Goal: Information Seeking & Learning: Check status

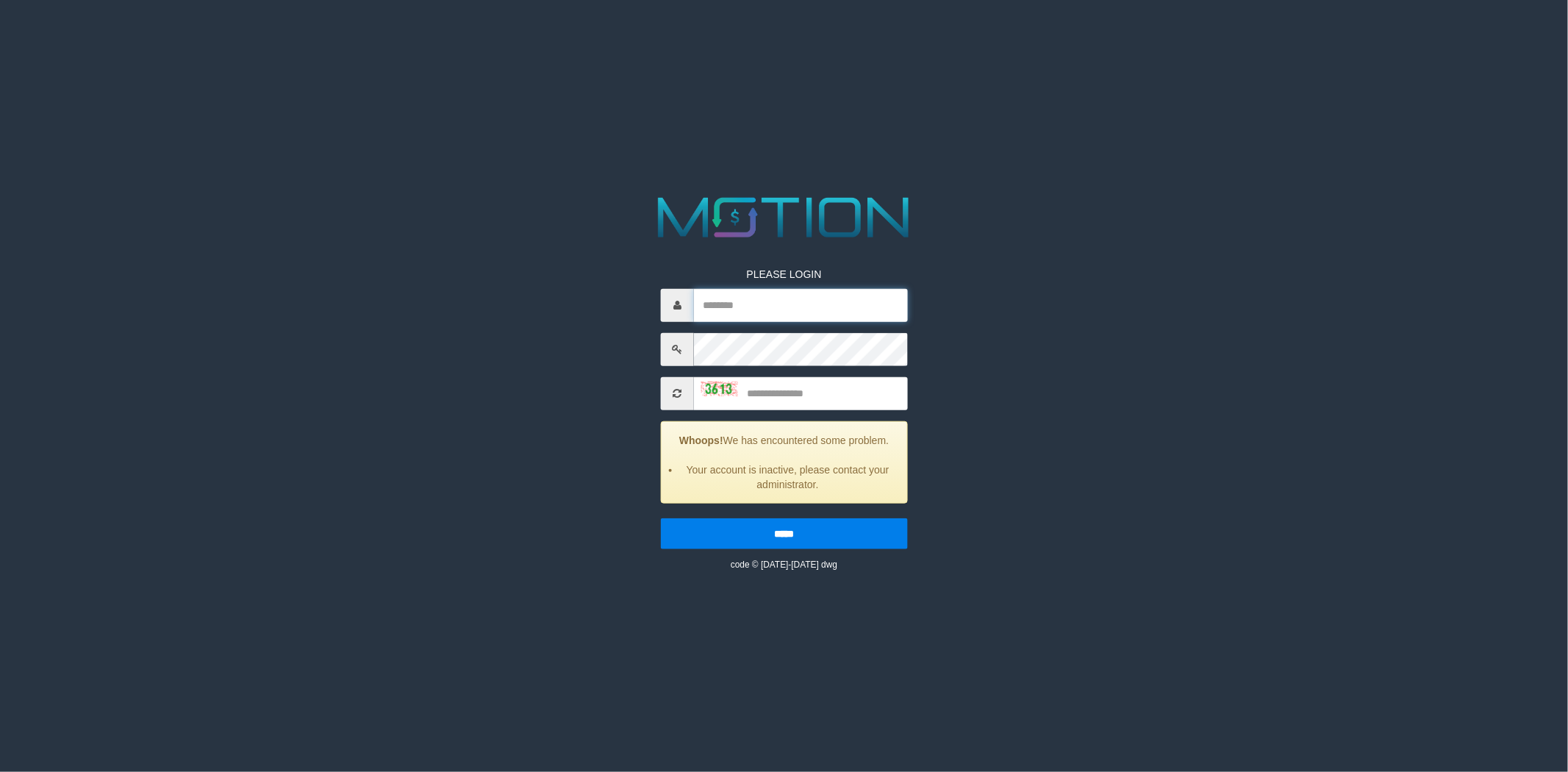
type input "*******"
click at [790, 387] on input "text" at bounding box center [801, 393] width 214 height 33
type input "****"
click at [661, 518] on input "*****" at bounding box center [784, 533] width 247 height 31
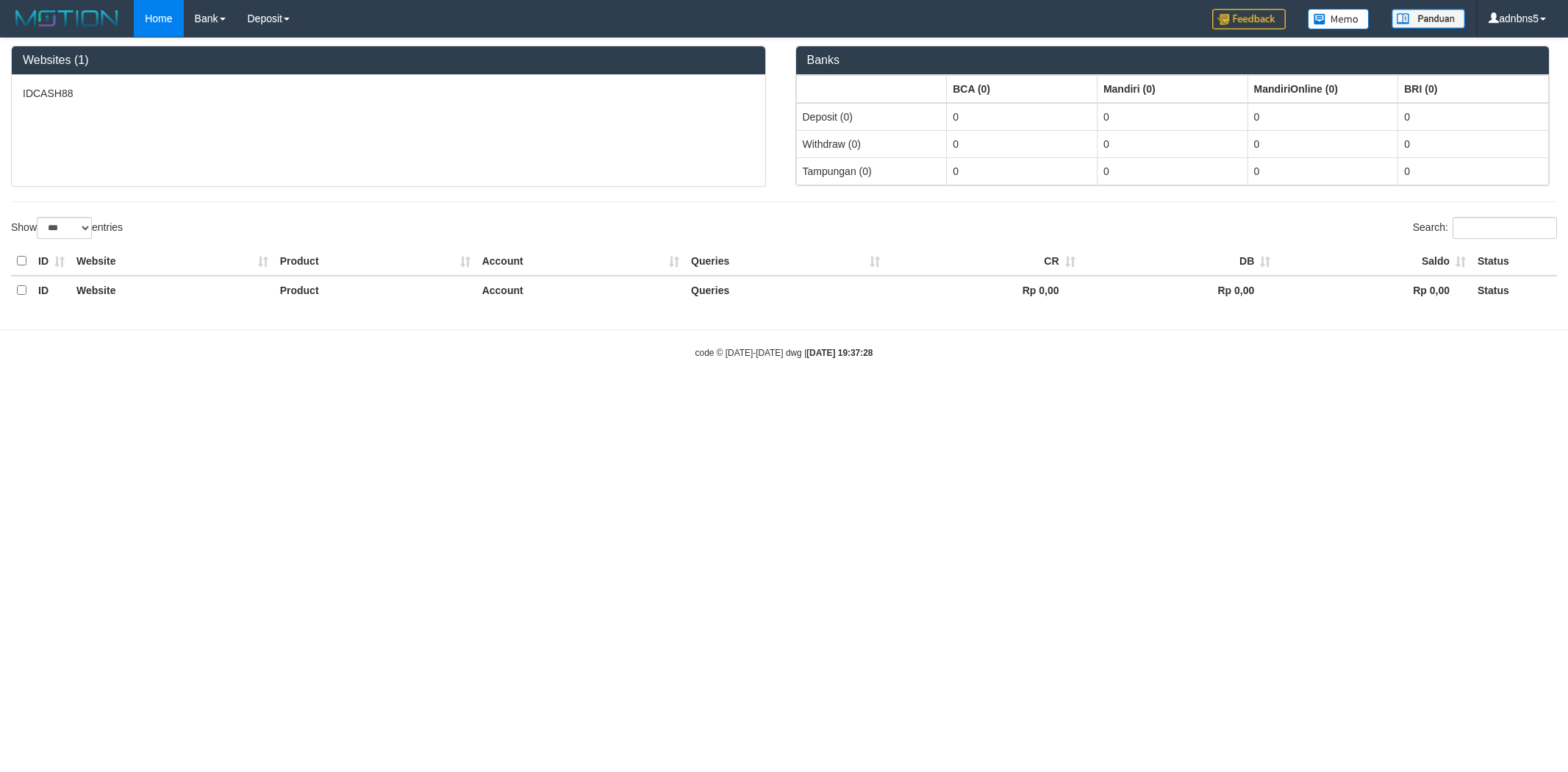
select select "***"
click at [282, 45] on link "PGA History" at bounding box center [295, 50] width 116 height 19
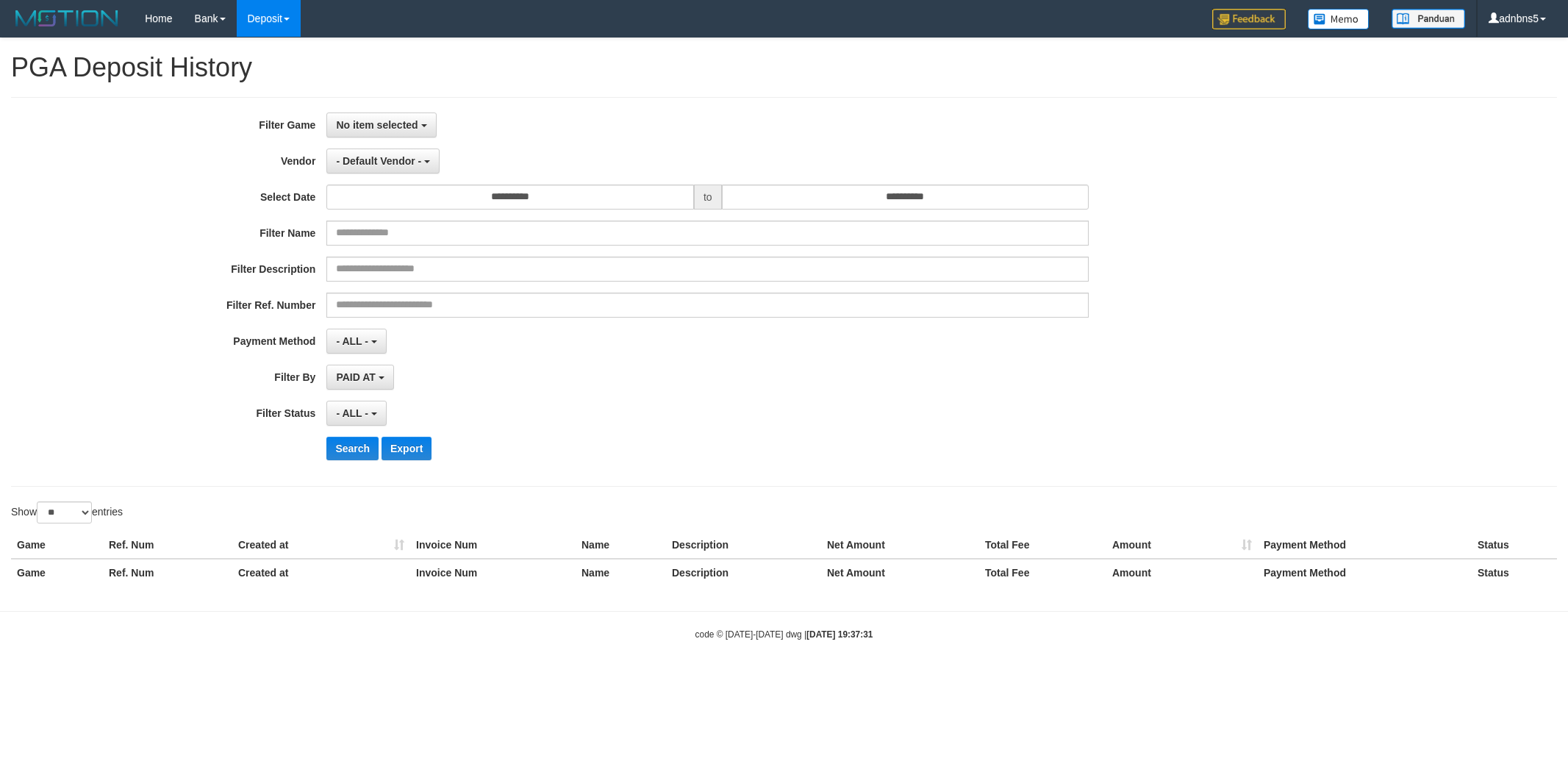
select select
select select "**"
click at [407, 119] on span "No item selected" at bounding box center [377, 125] width 81 height 12
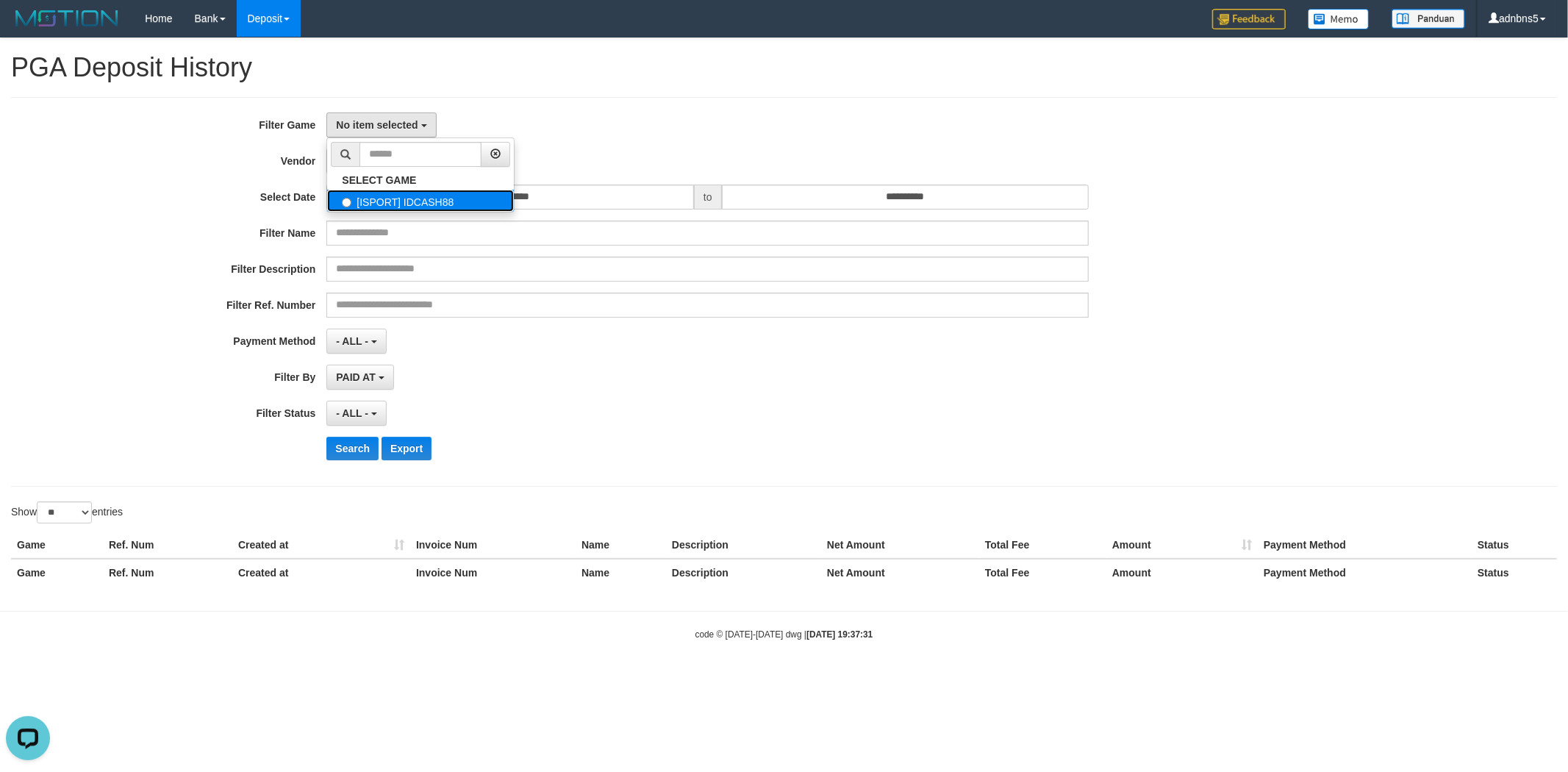
click at [354, 197] on label "[ISPORT] IDCASH88" at bounding box center [420, 201] width 186 height 22
select select "***"
click at [366, 165] on span "- Default Vendor -" at bounding box center [378, 160] width 85 height 12
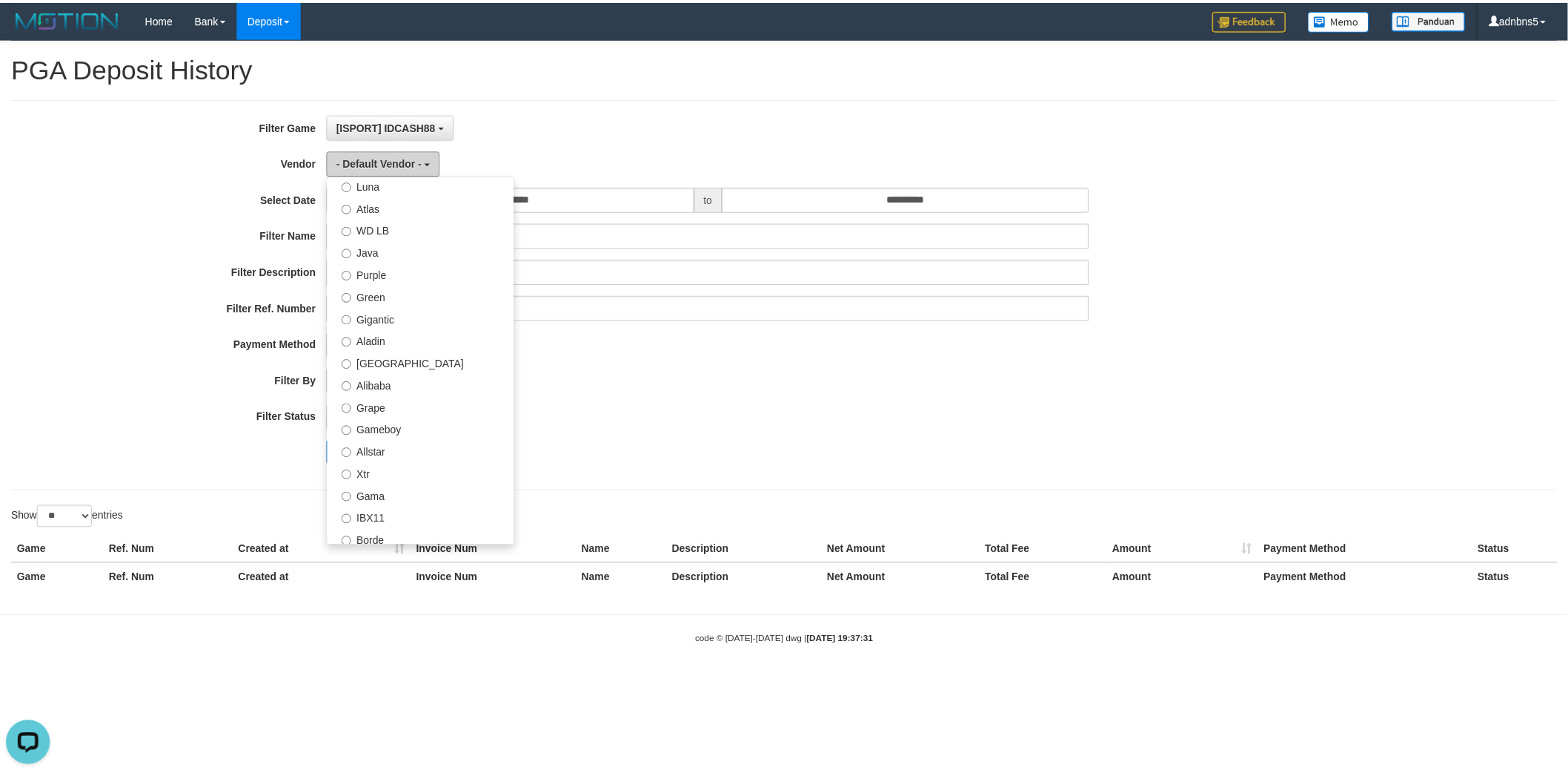
scroll to position [82, 0]
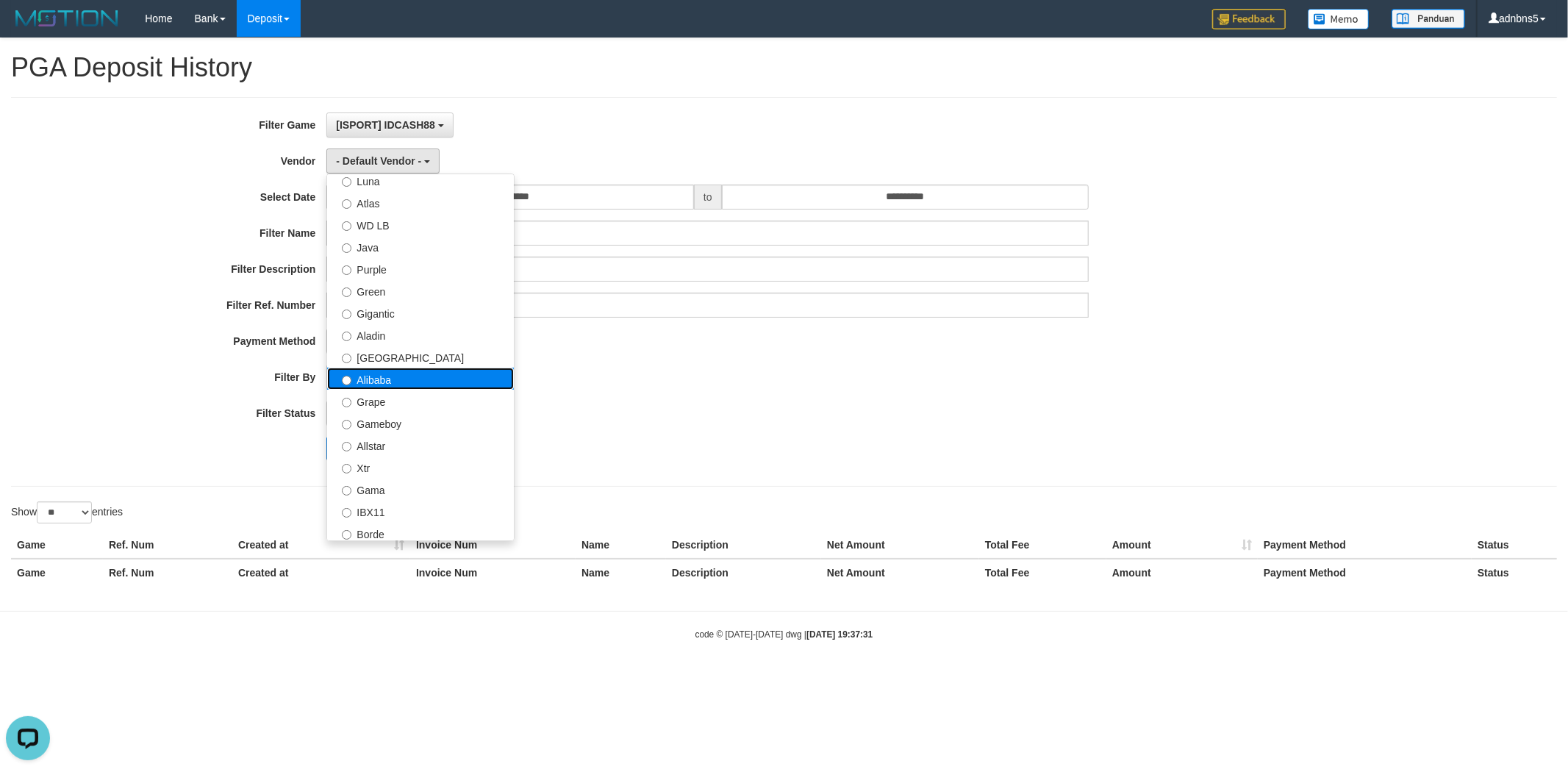
click at [438, 375] on label "Alibaba" at bounding box center [420, 378] width 186 height 22
select select "**********"
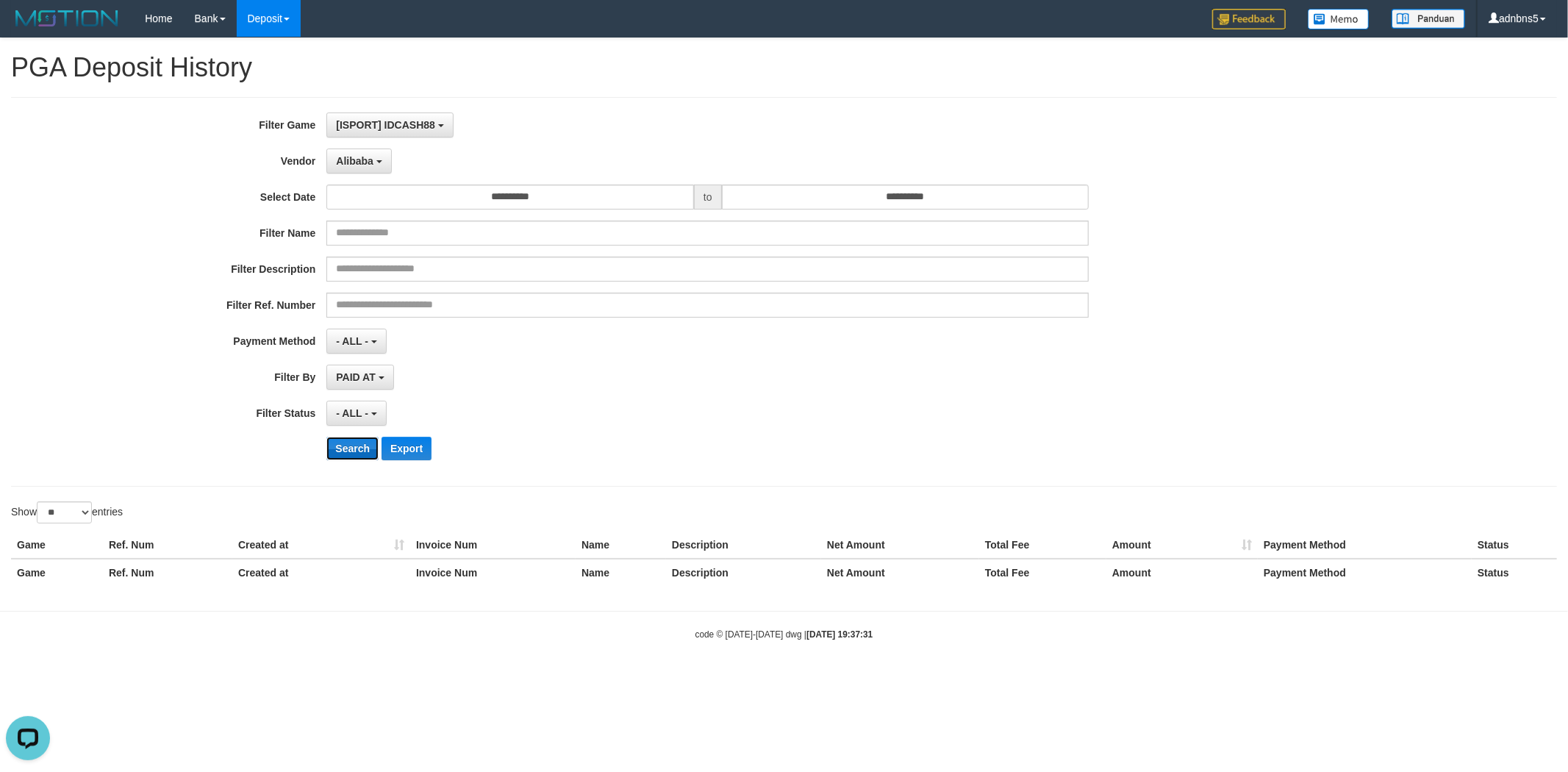
click at [332, 445] on button "Search" at bounding box center [353, 448] width 53 height 24
click at [74, 504] on select "** ** ** ***" at bounding box center [64, 512] width 55 height 22
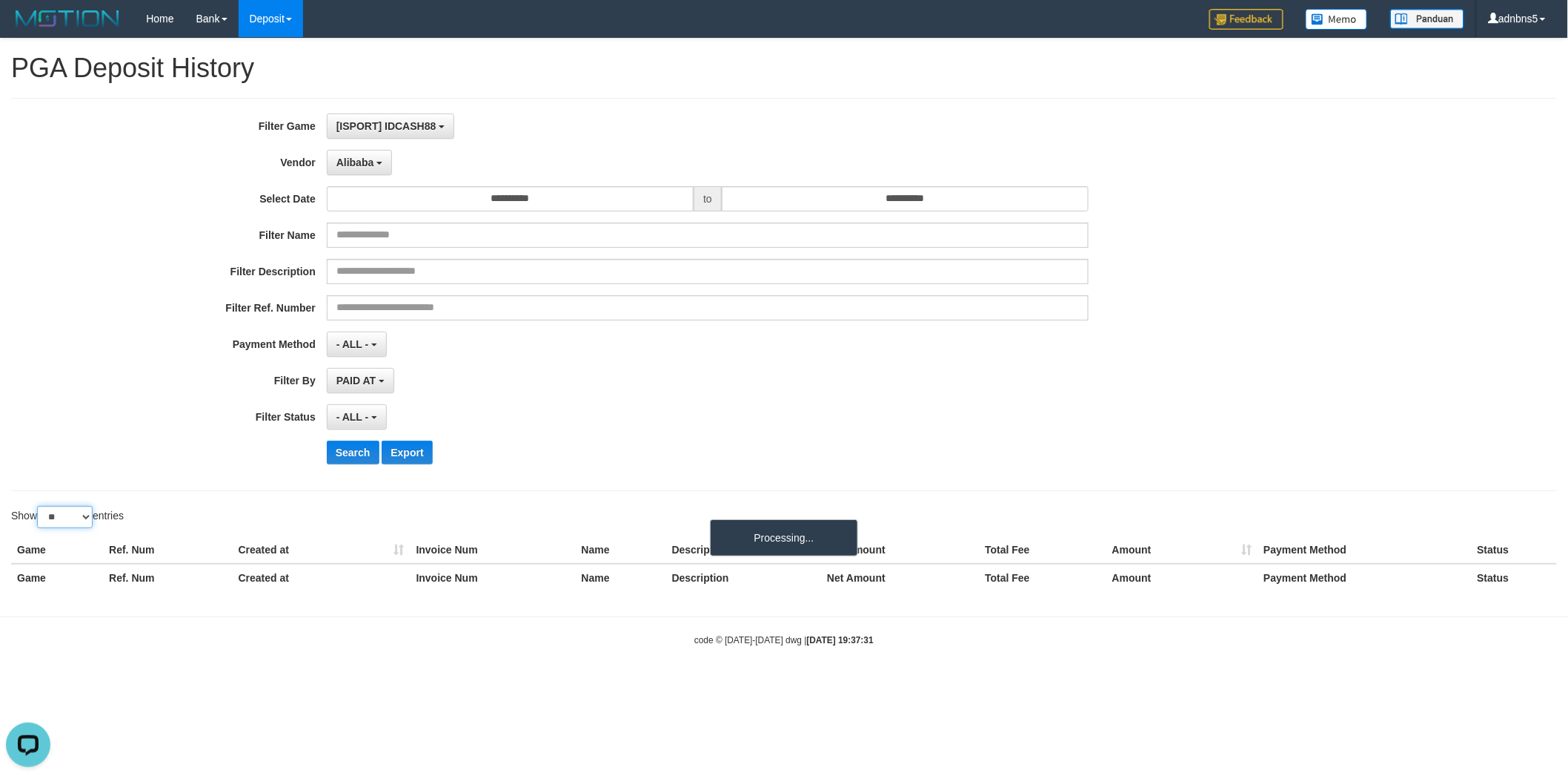
click at [39, 507] on select "** ** ** ***" at bounding box center [65, 517] width 56 height 22
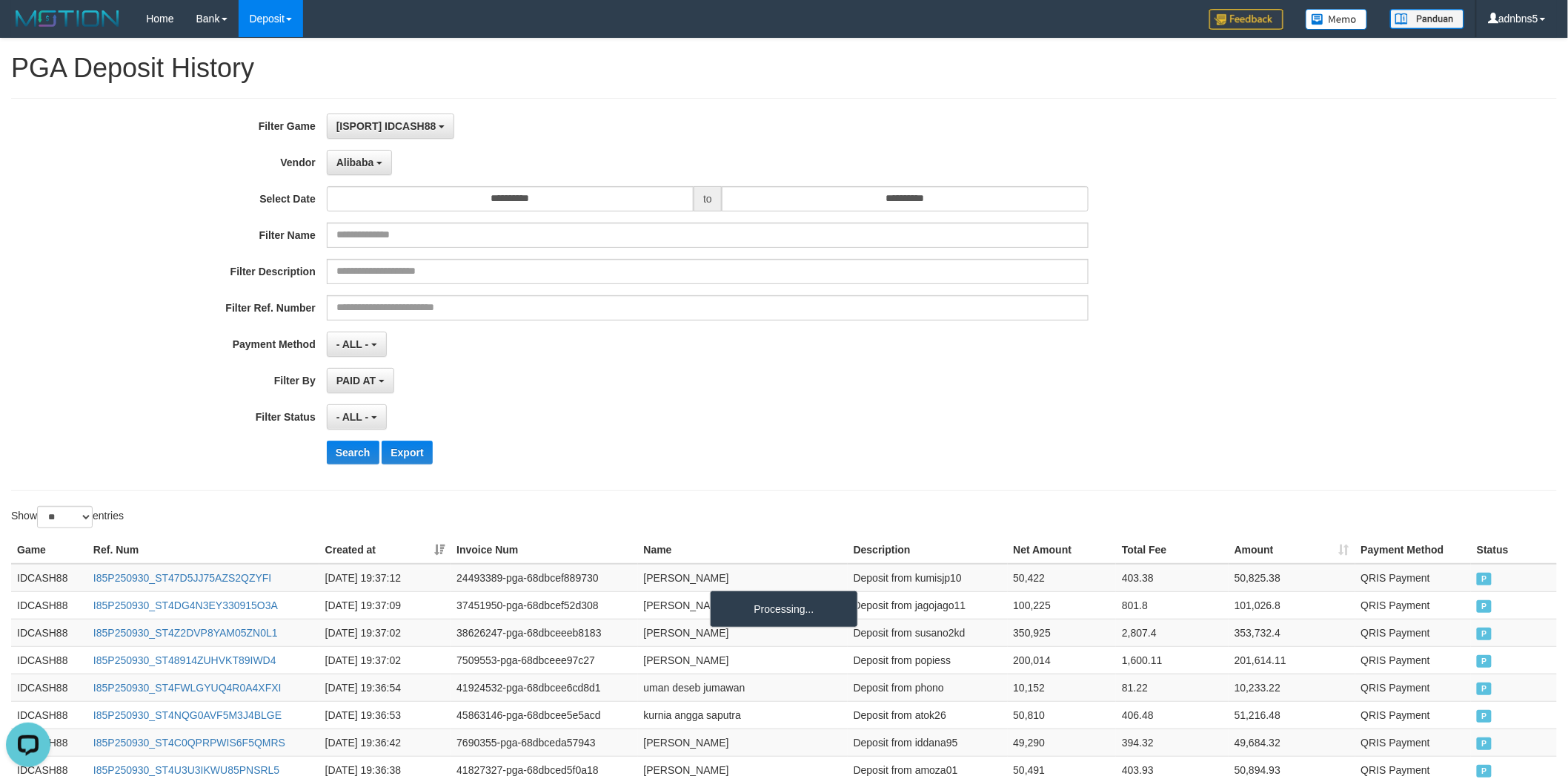
click at [622, 435] on div "**********" at bounding box center [653, 294] width 1307 height 362
click at [93, 523] on select "** ** ** ***" at bounding box center [65, 517] width 56 height 22
click at [39, 507] on select "** ** ** ***" at bounding box center [65, 517] width 56 height 22
click at [547, 458] on div "Search Export" at bounding box center [817, 452] width 980 height 24
click at [63, 522] on select "** ** ** ***" at bounding box center [65, 517] width 56 height 22
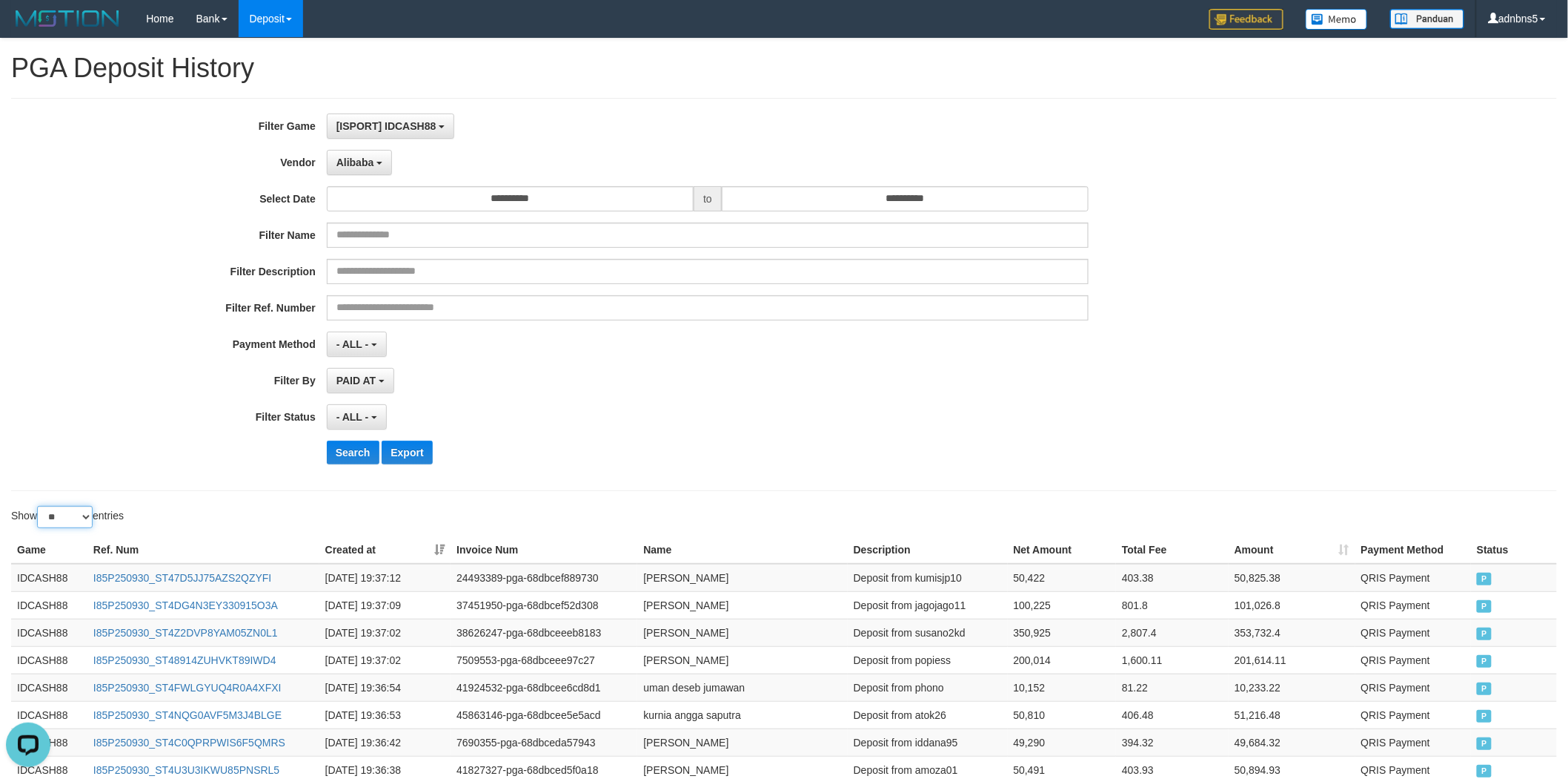
select select "***"
click at [39, 507] on select "** ** ** ***" at bounding box center [65, 517] width 56 height 22
click at [612, 436] on div "**********" at bounding box center [653, 294] width 1307 height 362
click at [992, 171] on div "Alibaba - Default Vendor - [PERSON_NAME] Atlas WD LB Java Purple Green Gigantic…" at bounding box center [708, 163] width 763 height 26
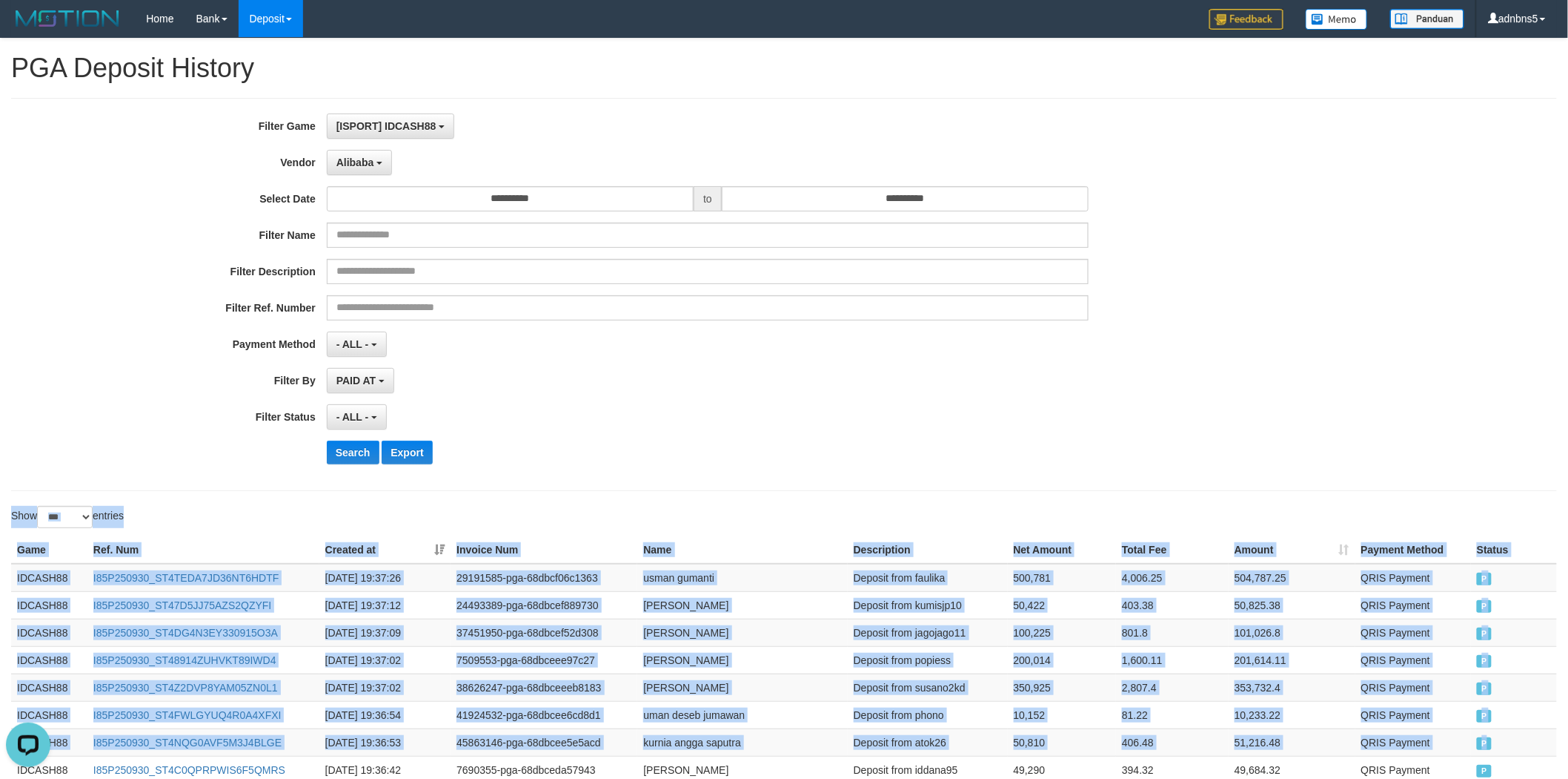
drag, startPoint x: 1500, startPoint y: 743, endPoint x: 642, endPoint y: 491, distance: 894.2
copy div "Show ** ** ** *** entries Game Ref. Num Created at Invoice Num Name Description…"
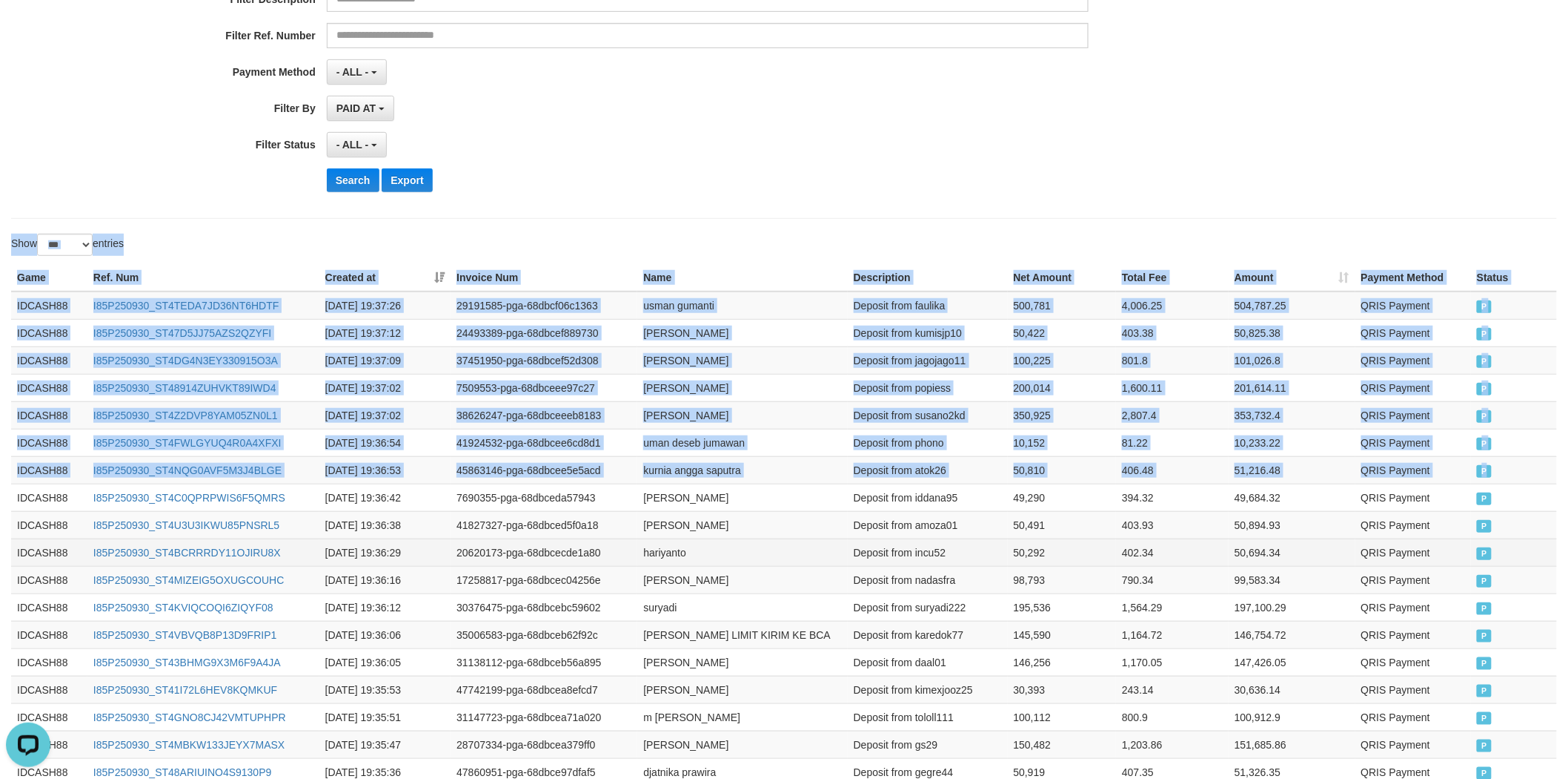
scroll to position [302, 0]
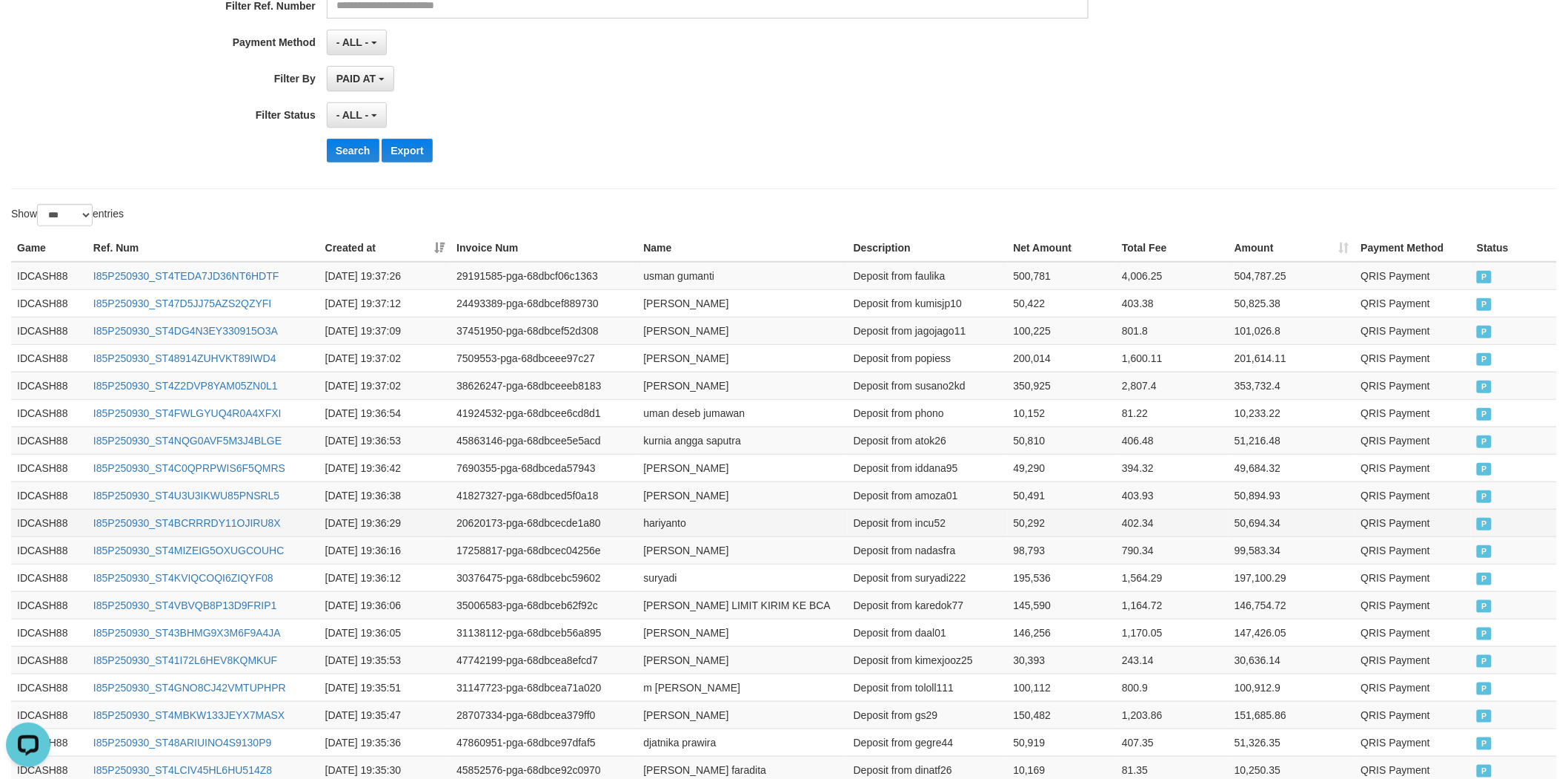
click at [1047, 534] on td "50,292" at bounding box center [1061, 522] width 109 height 27
drag, startPoint x: 1560, startPoint y: 436, endPoint x: 572, endPoint y: 241, distance: 1007.1
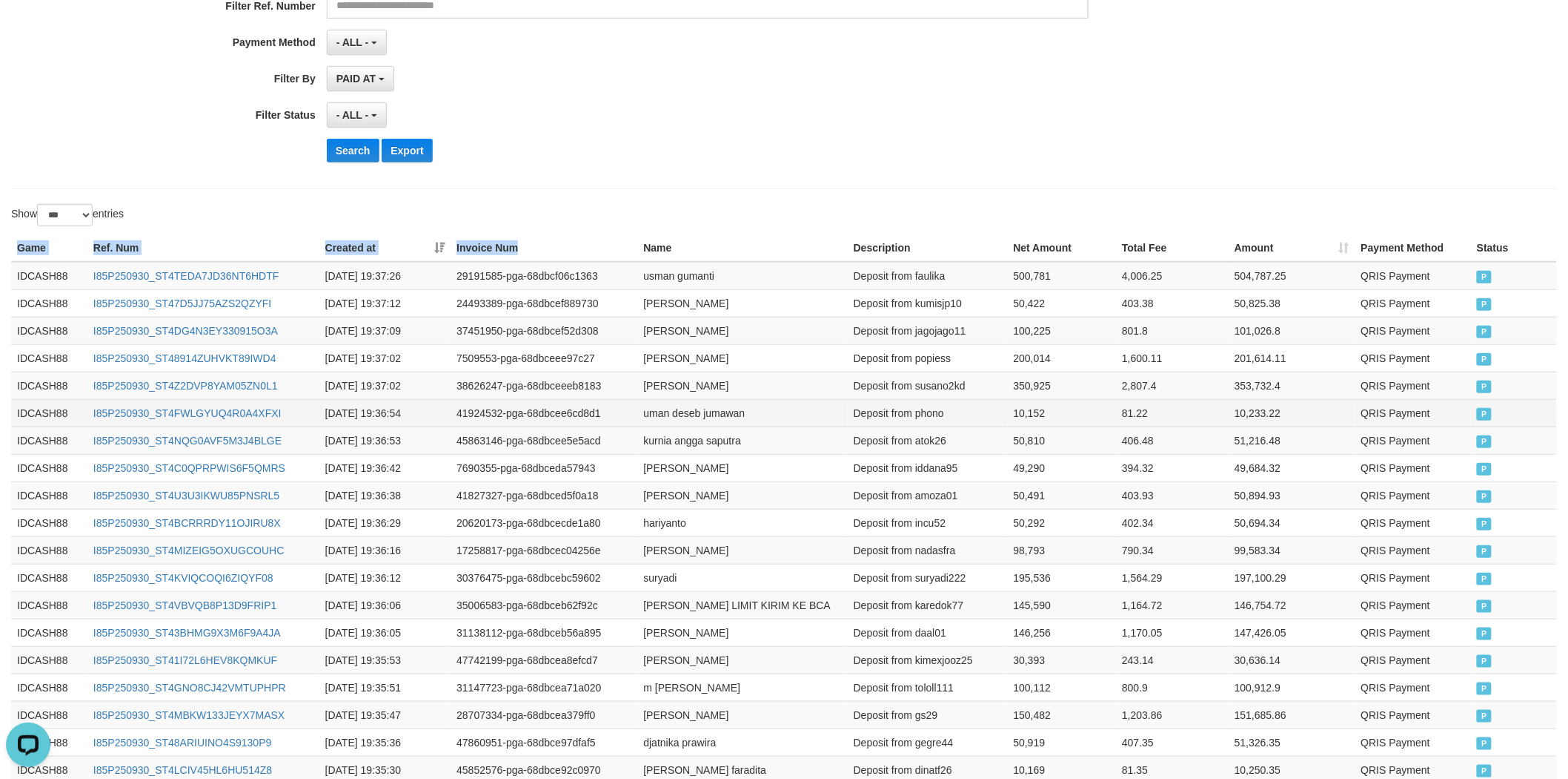
click at [976, 399] on td "Deposit from phono" at bounding box center [927, 413] width 160 height 27
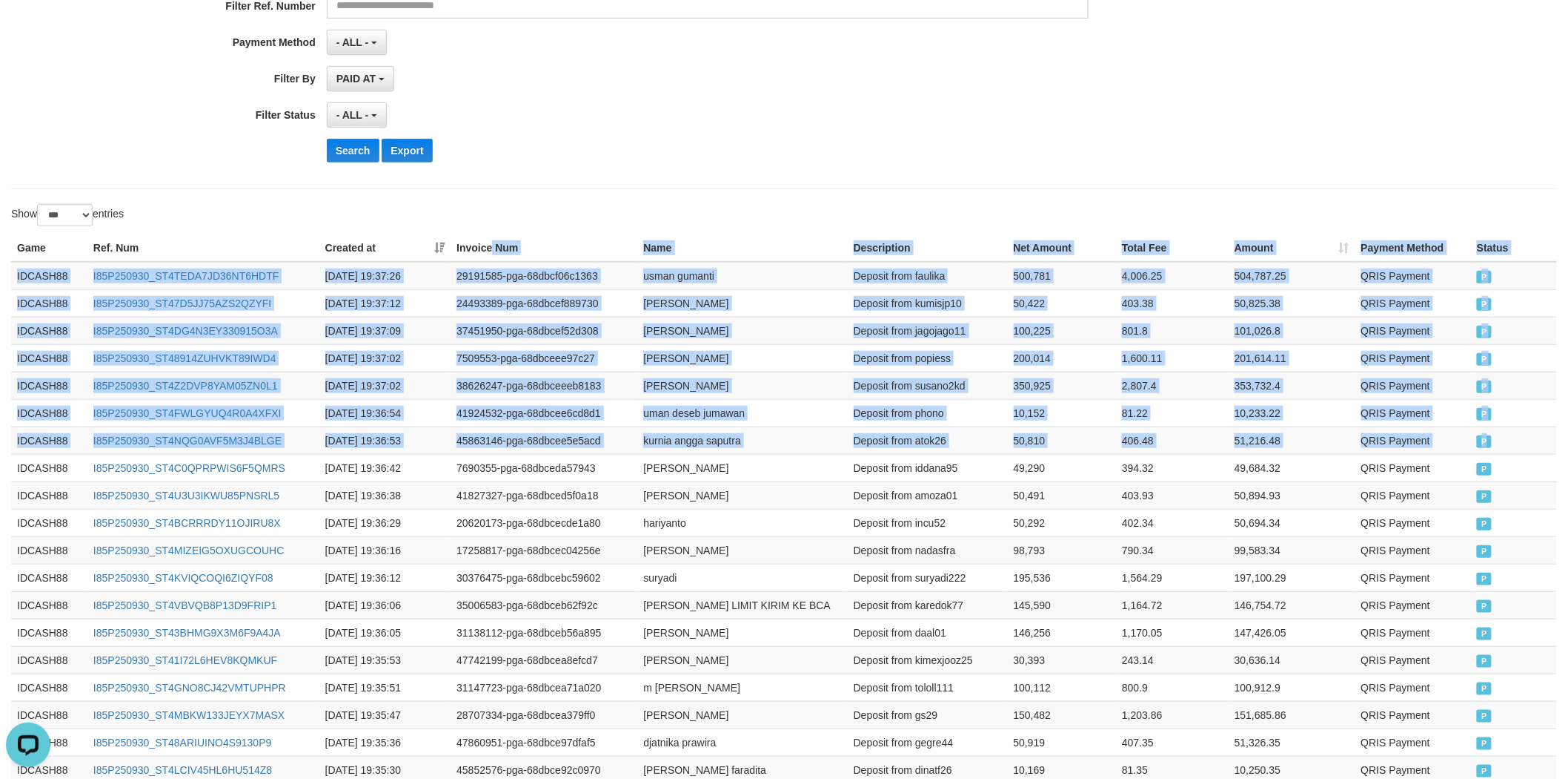
drag, startPoint x: 1509, startPoint y: 436, endPoint x: 493, endPoint y: 252, distance: 1032.5
copy table "Num Name Description Net Amount Total Fee Amount Payment Method Status Game Ref…"
click at [340, 143] on button "Search" at bounding box center [353, 151] width 53 height 24
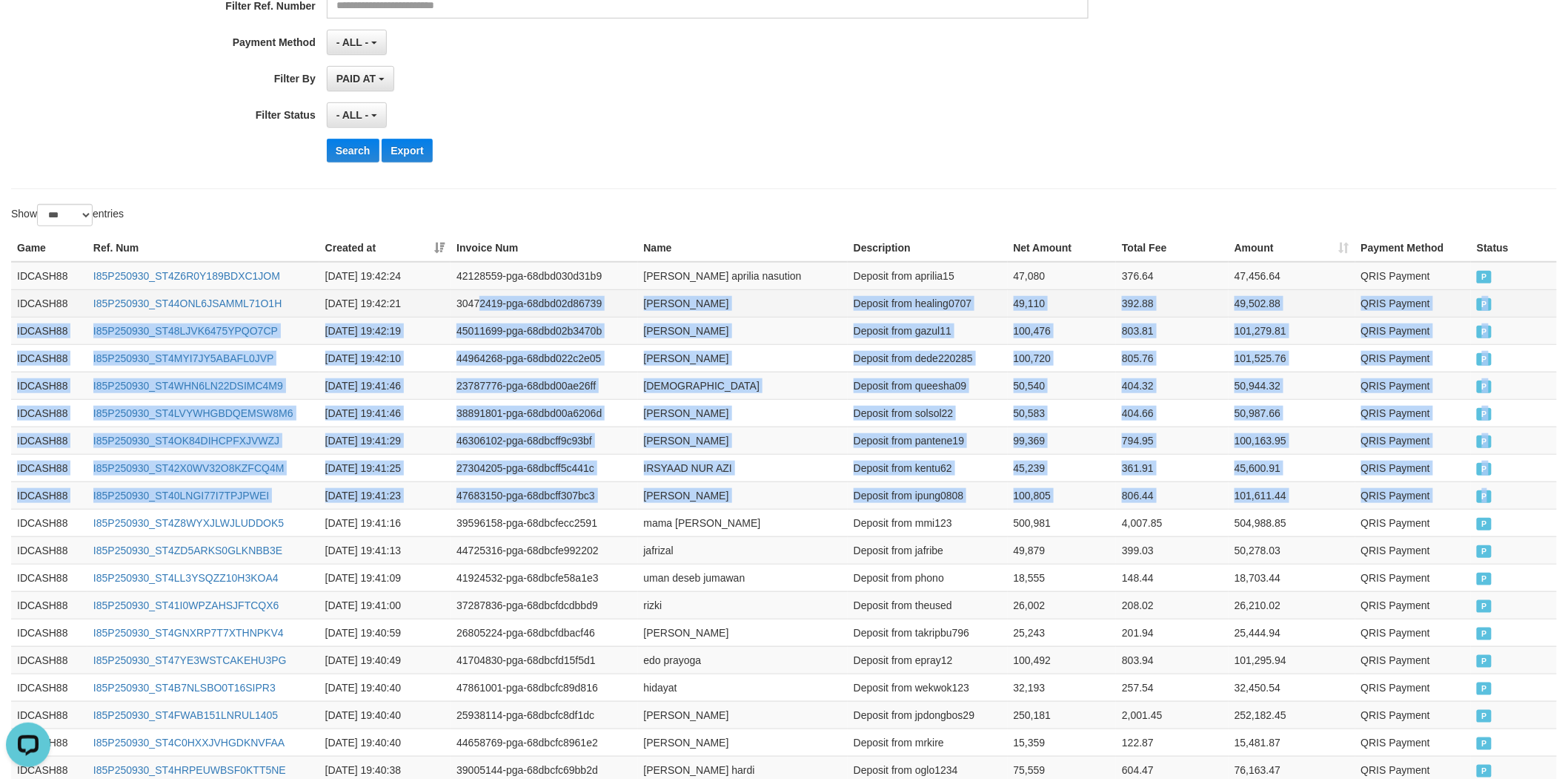
drag, startPoint x: 1518, startPoint y: 491, endPoint x: 477, endPoint y: 290, distance: 1060.2
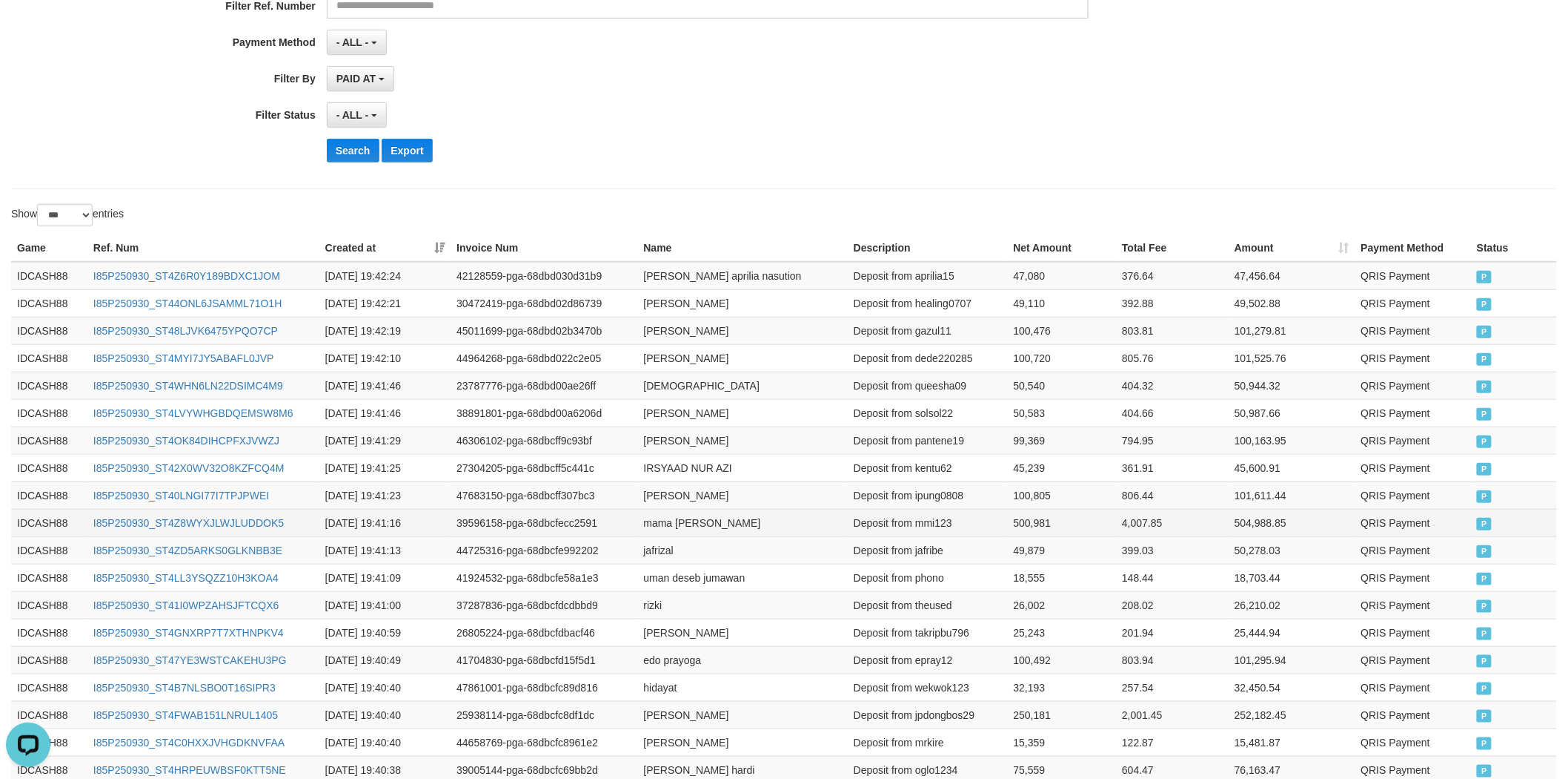
click at [1380, 513] on td "QRIS Payment" at bounding box center [1413, 522] width 116 height 27
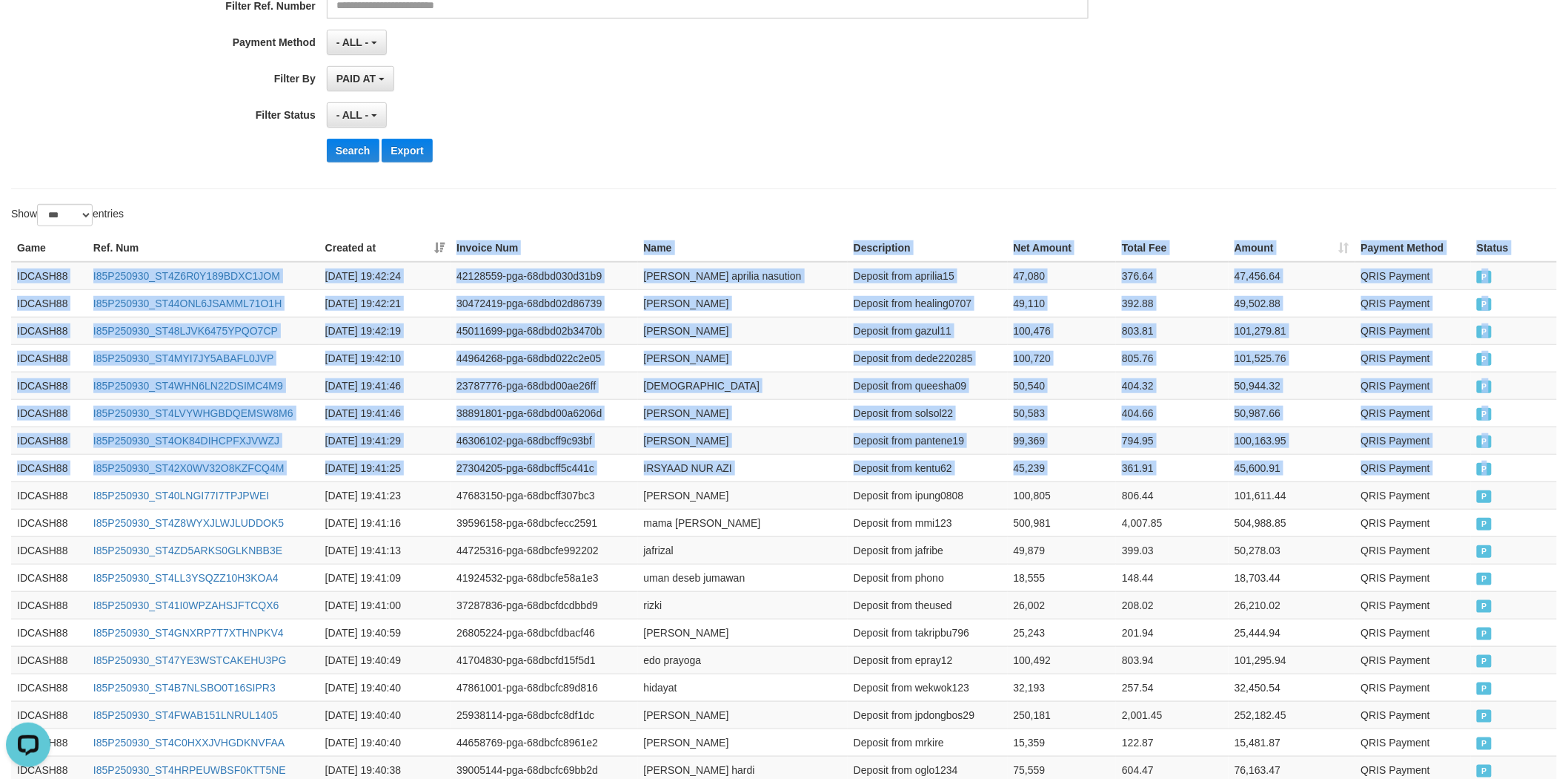
copy table "Invoice Num Name Description Net Amount Total Fee Amount Payment Method Status …"
drag, startPoint x: 1500, startPoint y: 476, endPoint x: 374, endPoint y: 245, distance: 1149.5
click at [361, 148] on button "Search" at bounding box center [353, 151] width 53 height 24
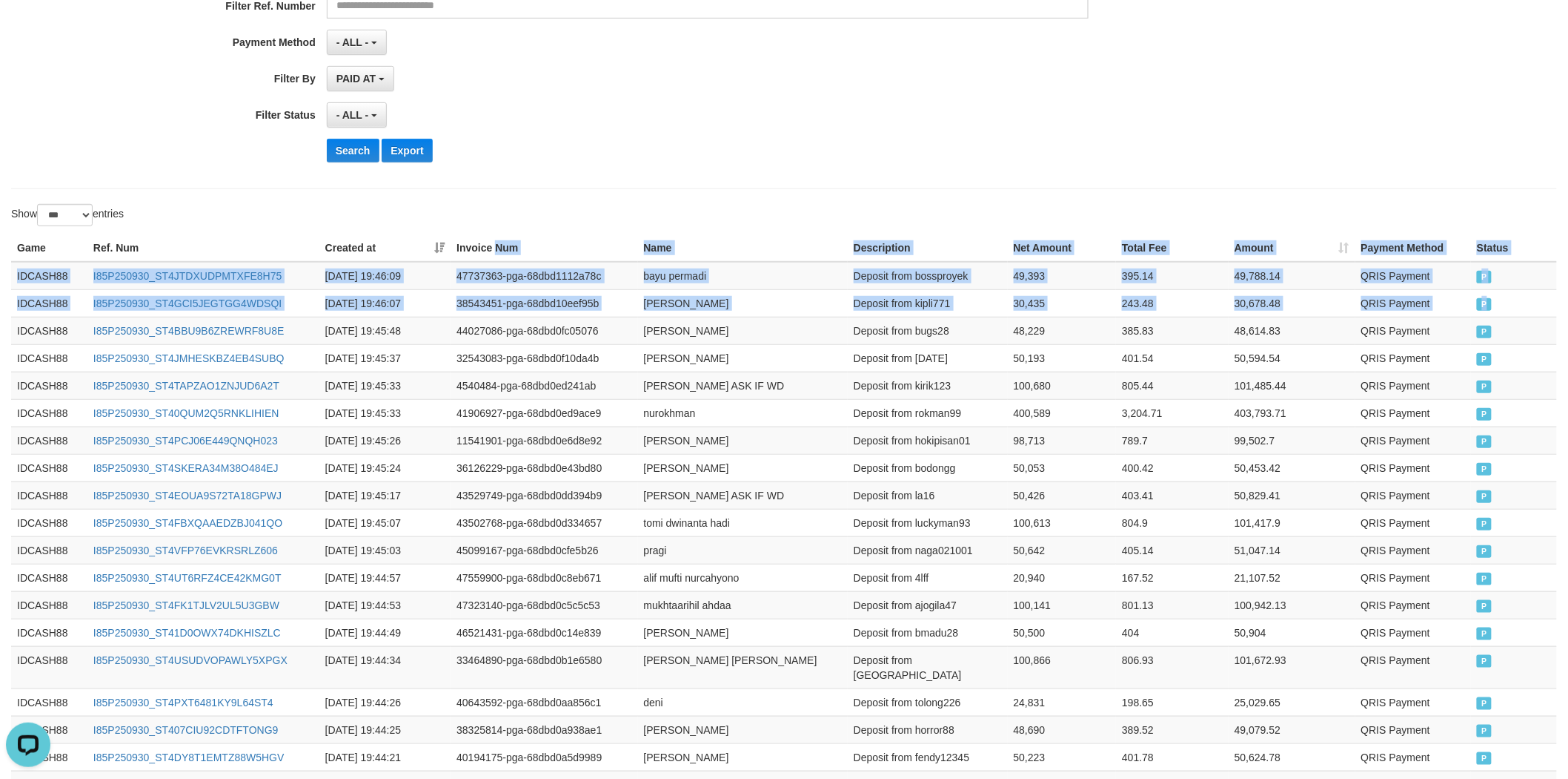
copy table "Num Name Description Net Amount Total Fee Amount Payment Method Status Game Ref…"
drag, startPoint x: 1550, startPoint y: 308, endPoint x: 499, endPoint y: 257, distance: 1052.2
click at [357, 149] on button "Search" at bounding box center [353, 151] width 53 height 24
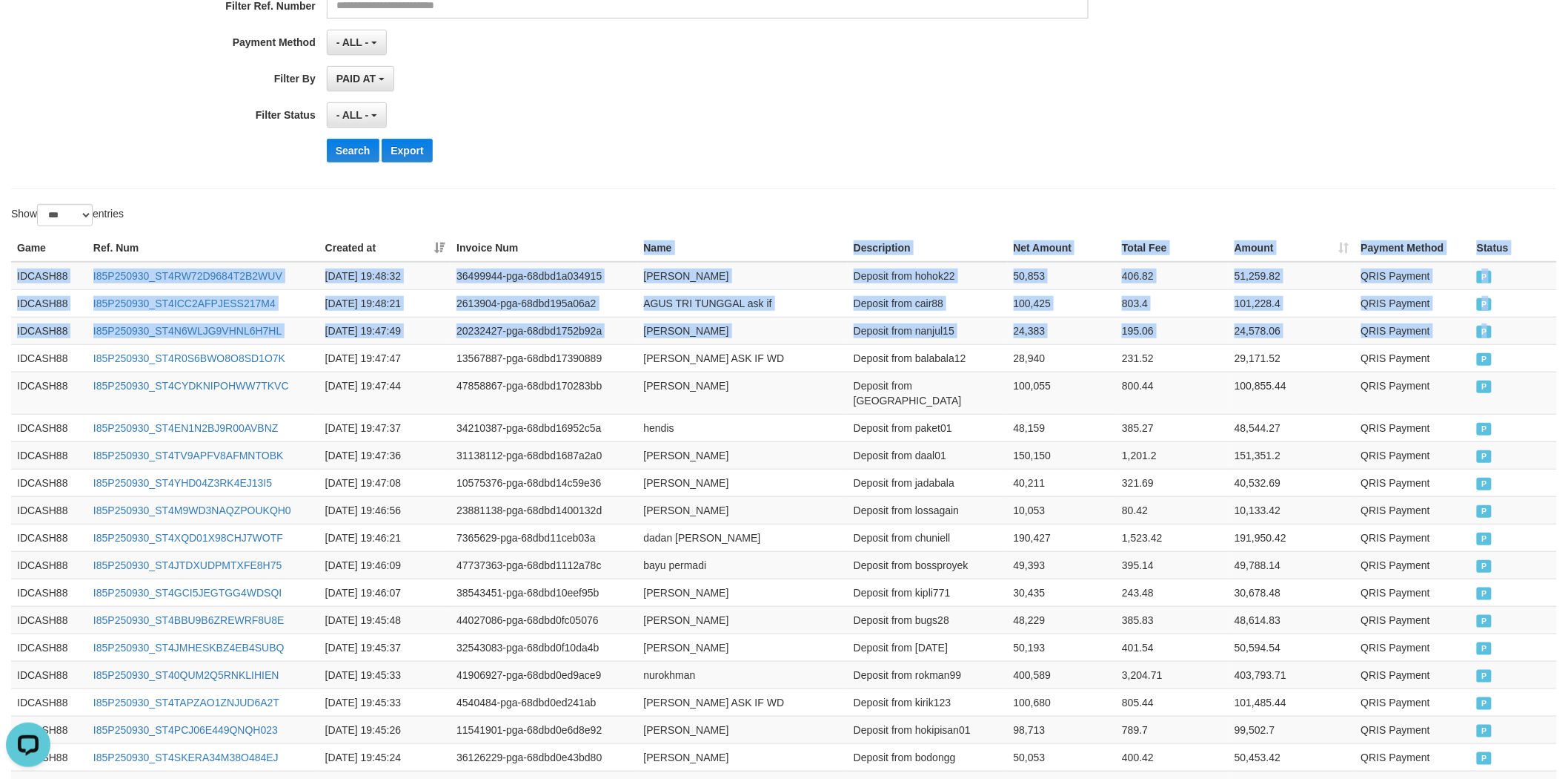
drag, startPoint x: 1387, startPoint y: 342, endPoint x: 617, endPoint y: 255, distance: 774.9
copy table "Name Description Net Amount Total Fee Amount Payment Method Status Game Ref. Nu…"
click at [352, 151] on button "Search" at bounding box center [353, 151] width 53 height 24
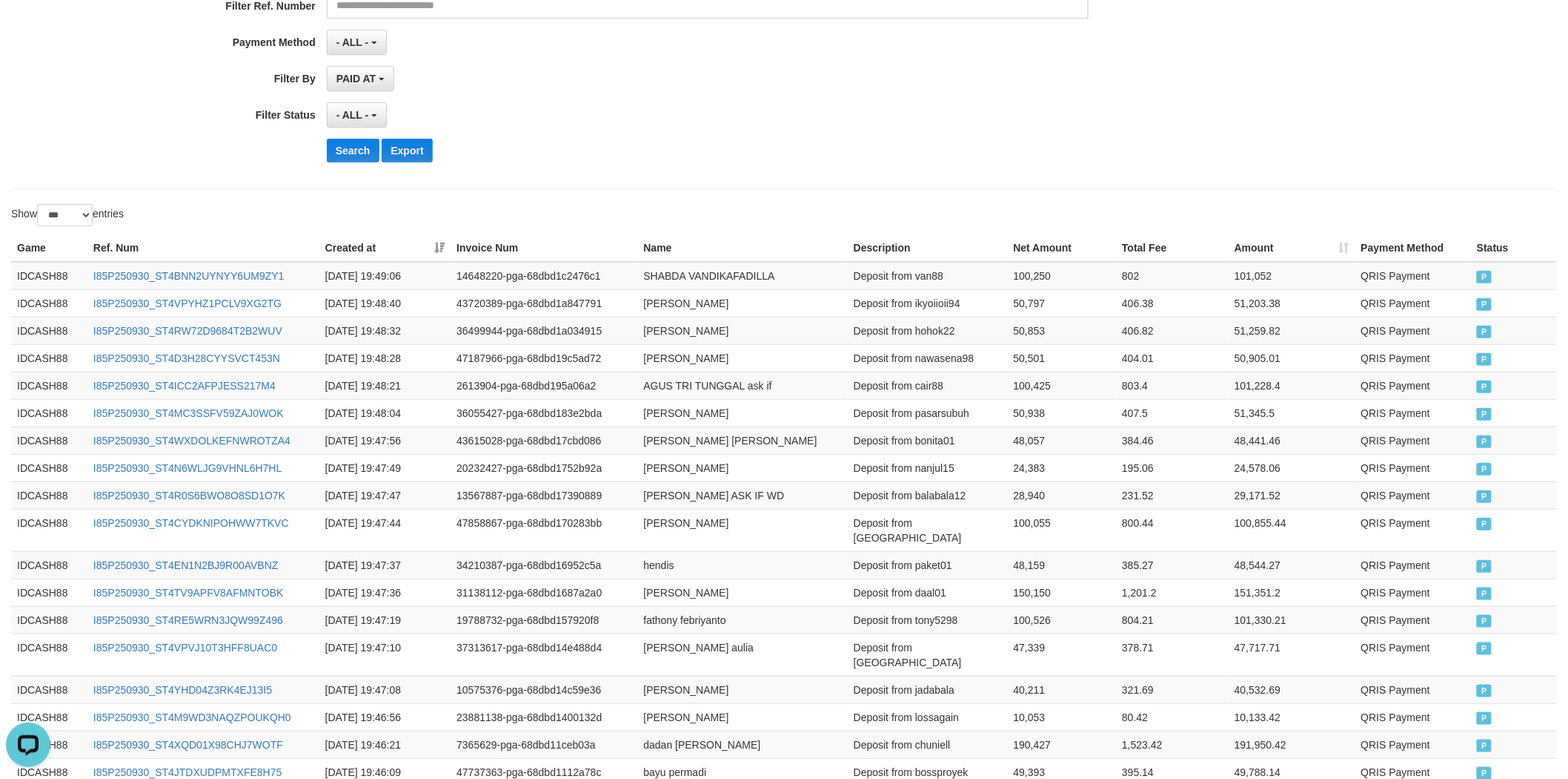
click at [636, 148] on div "Search Export" at bounding box center [817, 151] width 980 height 24
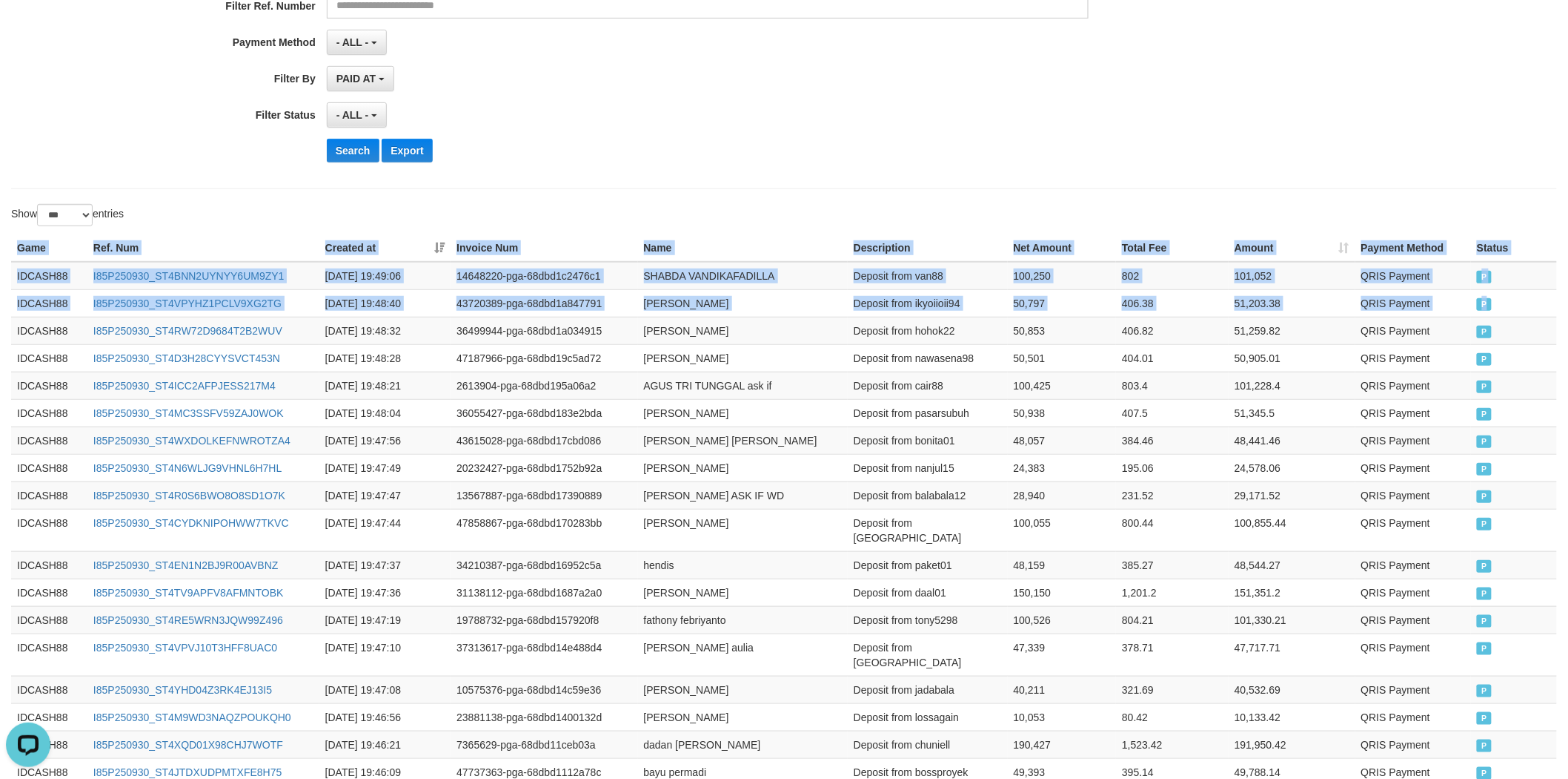
drag, startPoint x: 1454, startPoint y: 311, endPoint x: 593, endPoint y: 233, distance: 864.5
copy table "Game Ref. Num Created at Invoice Num Name Description Net Amount Total Fee Amou…"
click at [335, 142] on button "Search" at bounding box center [353, 151] width 53 height 24
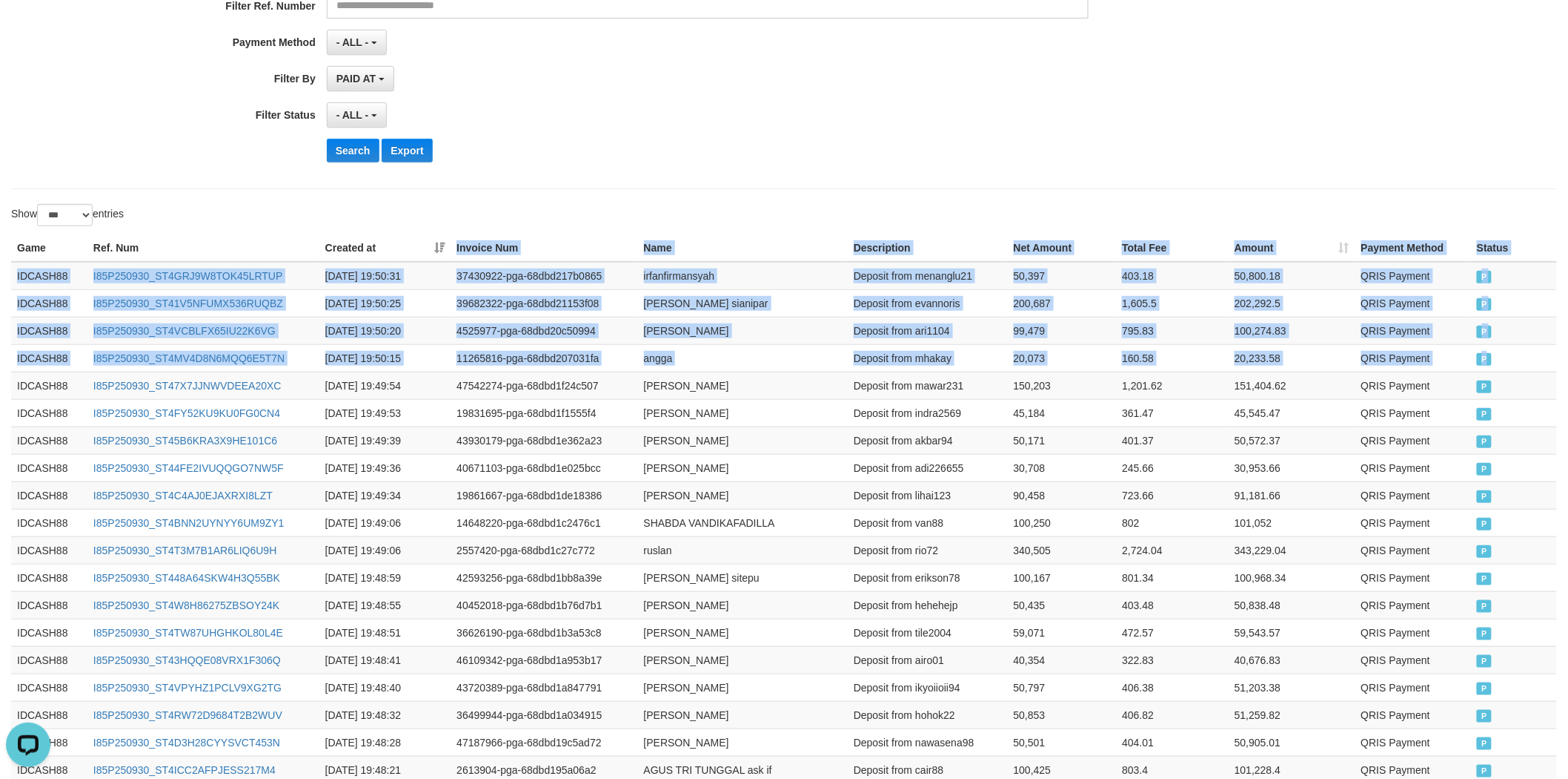
copy table "Invoice Num Name Description Net Amount Total Fee Amount Payment Method Status …"
drag, startPoint x: 1534, startPoint y: 361, endPoint x: 432, endPoint y: 237, distance: 1109.0
click at [335, 148] on button "Search" at bounding box center [353, 151] width 53 height 24
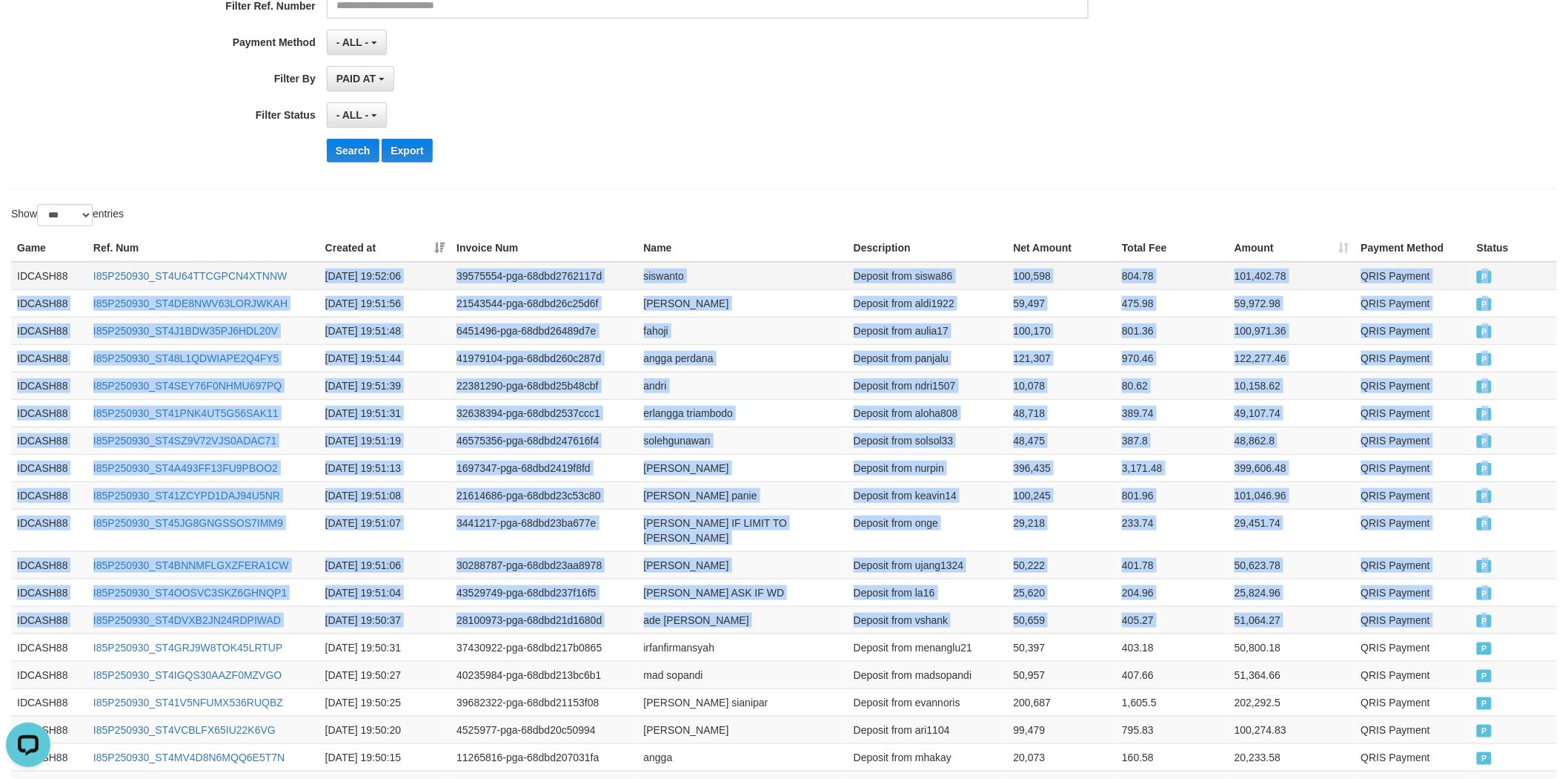
drag, startPoint x: 1516, startPoint y: 596, endPoint x: 317, endPoint y: 266, distance: 1243.6
copy tbody "[DATE] 19:52:06 39575554-pga-68dbd2762117d siswanto Deposit from siswa86 100,59…"
click at [1153, 551] on td "401.78" at bounding box center [1172, 564] width 112 height 27
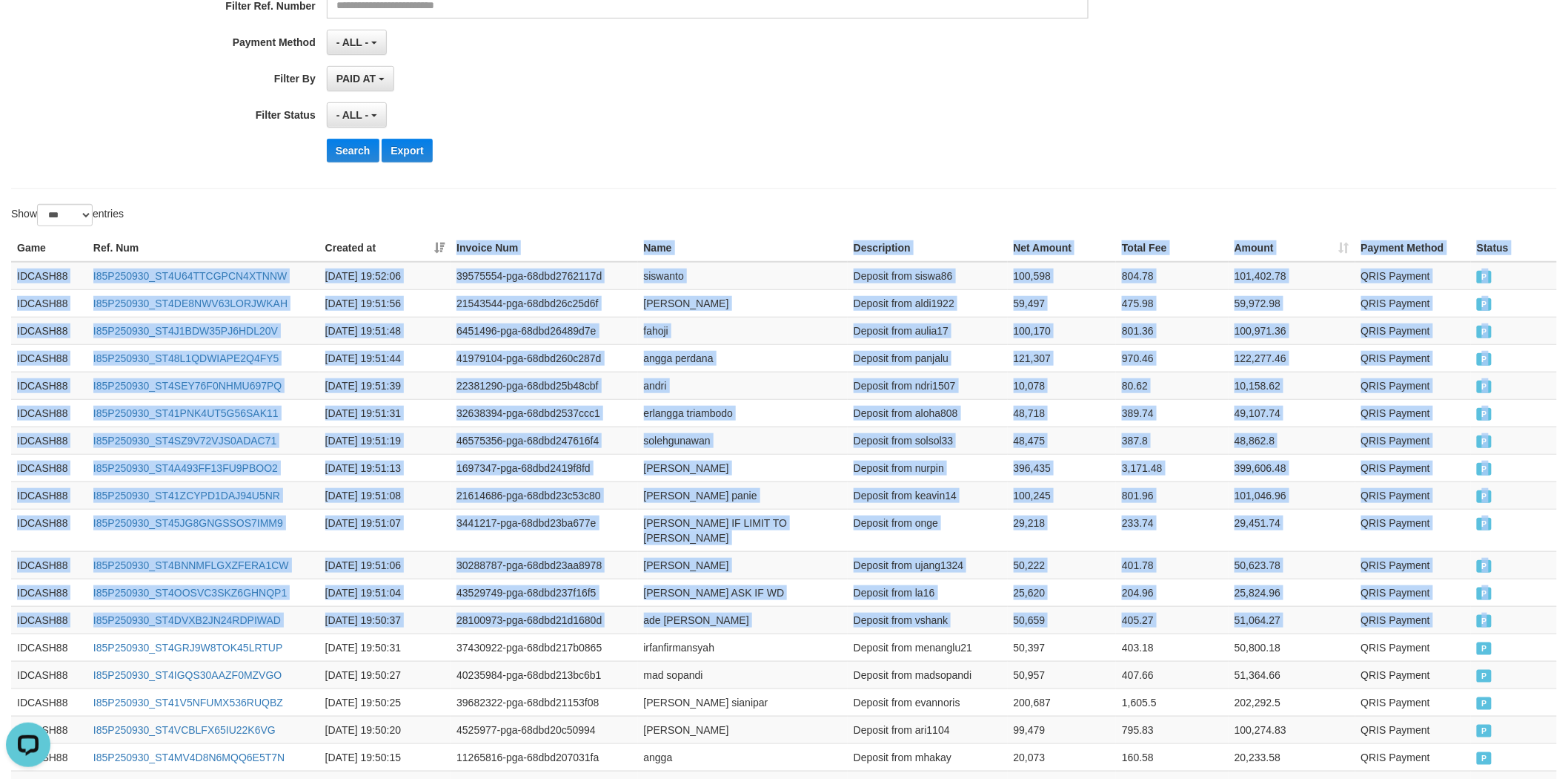
drag, startPoint x: 1489, startPoint y: 609, endPoint x: 445, endPoint y: 235, distance: 1109.0
copy table "Invoice Num Name Description Net Amount Total Fee Amount Payment Method Status …"
click at [353, 154] on button "Search" at bounding box center [353, 151] width 53 height 24
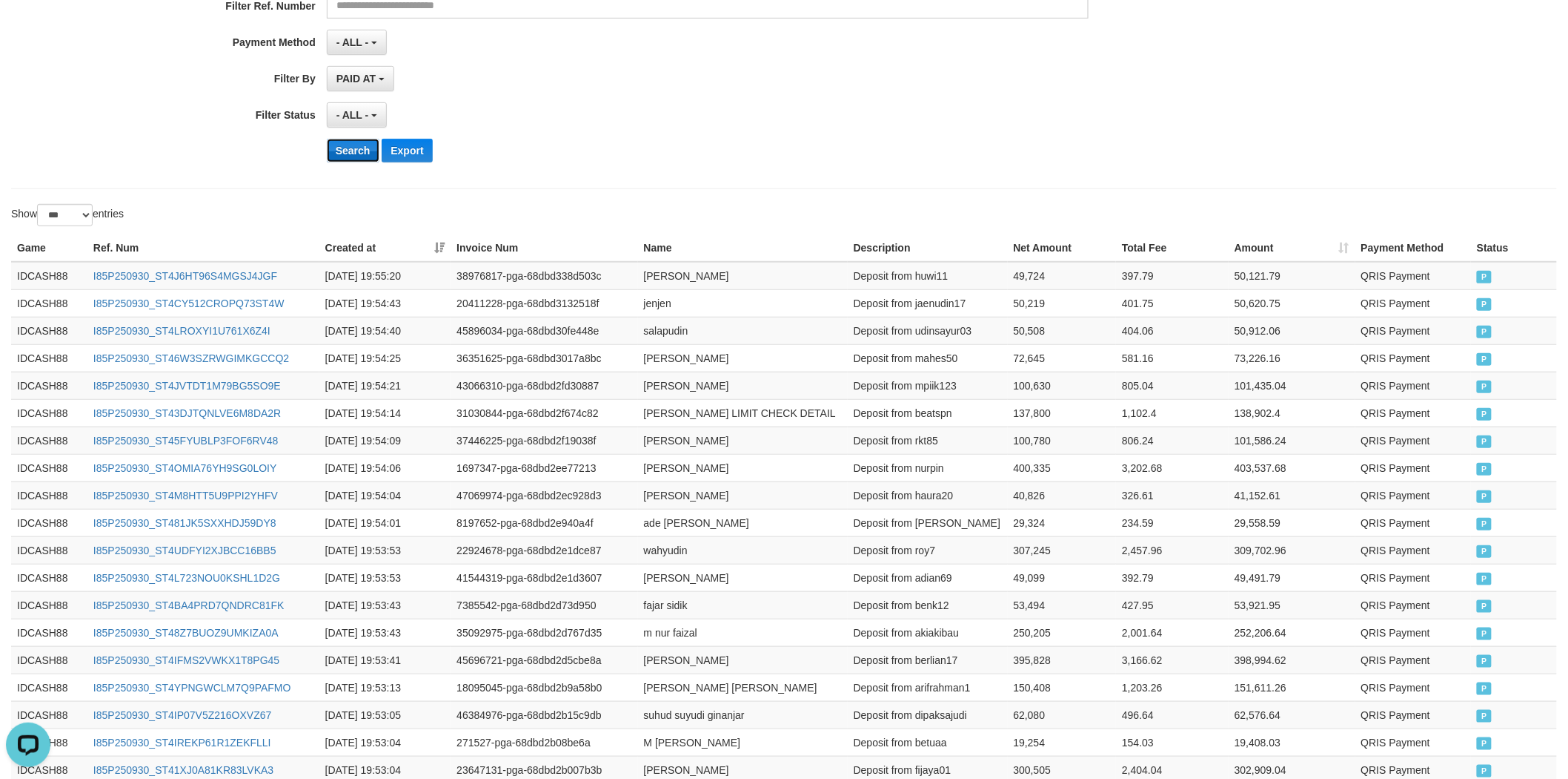
click at [346, 146] on button "Search" at bounding box center [353, 151] width 53 height 24
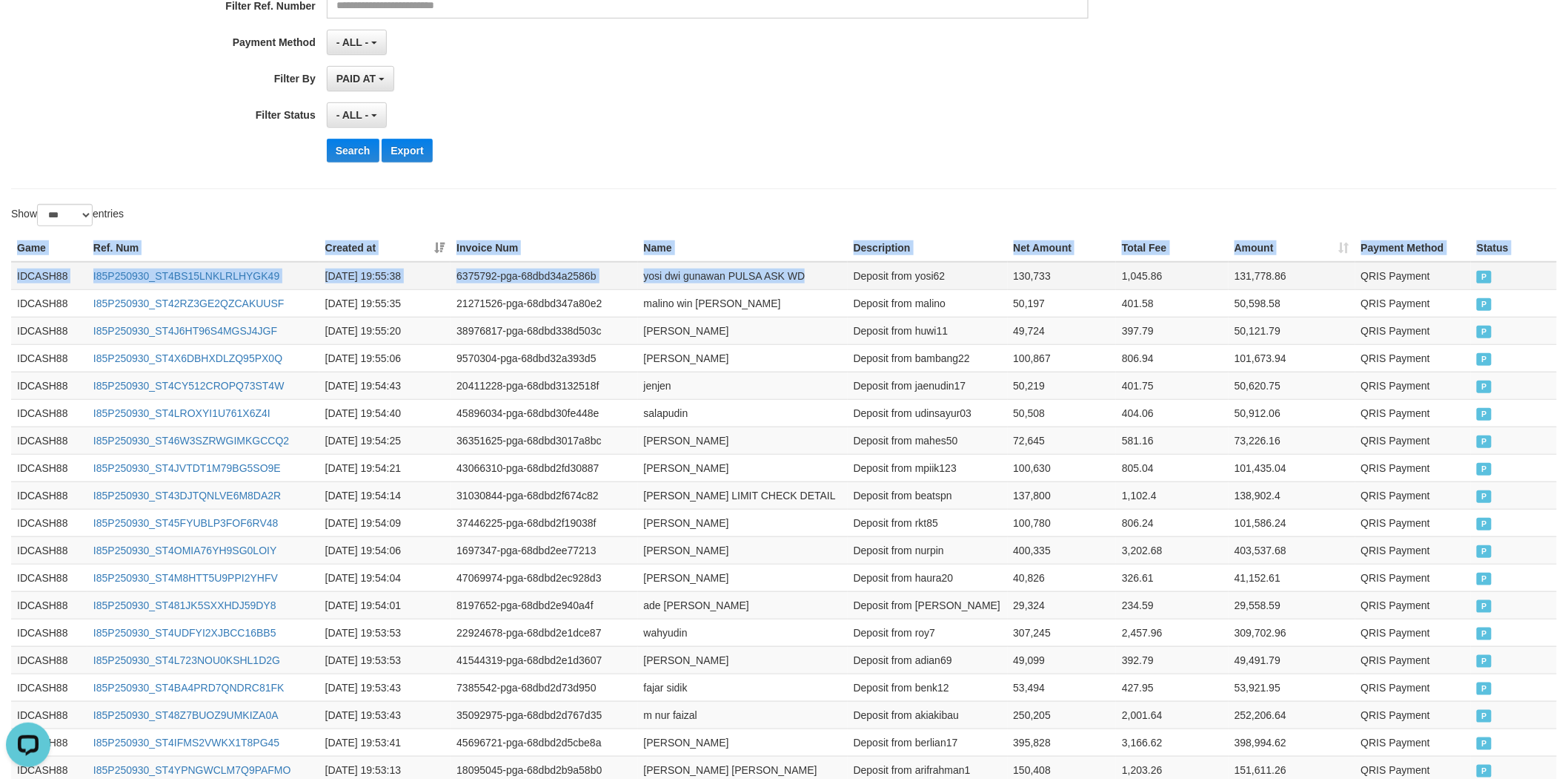
drag, startPoint x: 1567, startPoint y: 395, endPoint x: 827, endPoint y: 287, distance: 747.8
click at [1130, 405] on td "404.06" at bounding box center [1172, 413] width 112 height 27
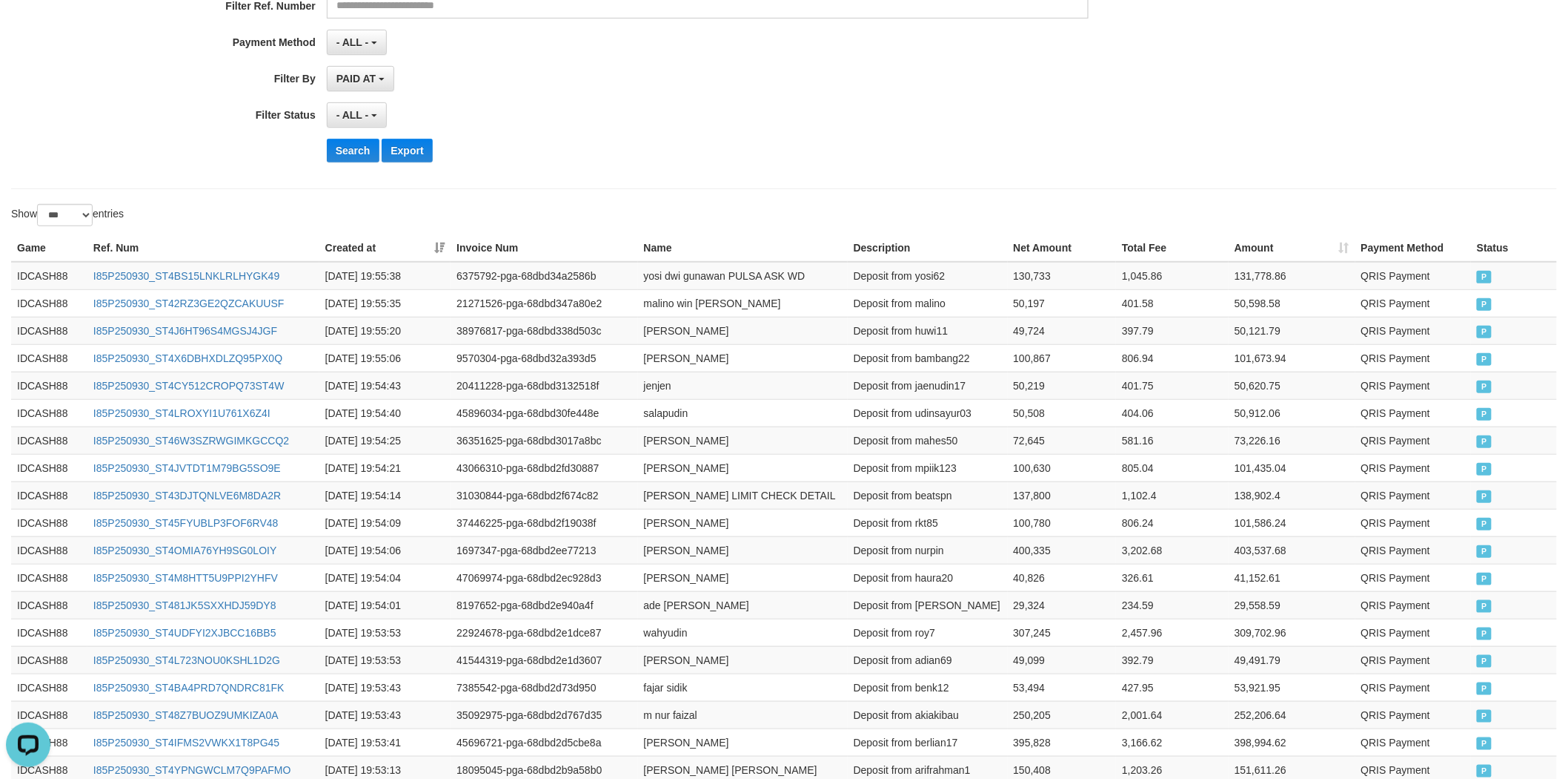
drag, startPoint x: 1449, startPoint y: 388, endPoint x: 498, endPoint y: 216, distance: 966.4
copy div "Game Ref. Num Created at Invoice Num Name Description Net Amount Total Fee Amou…"
click at [347, 153] on button "Search" at bounding box center [353, 151] width 53 height 24
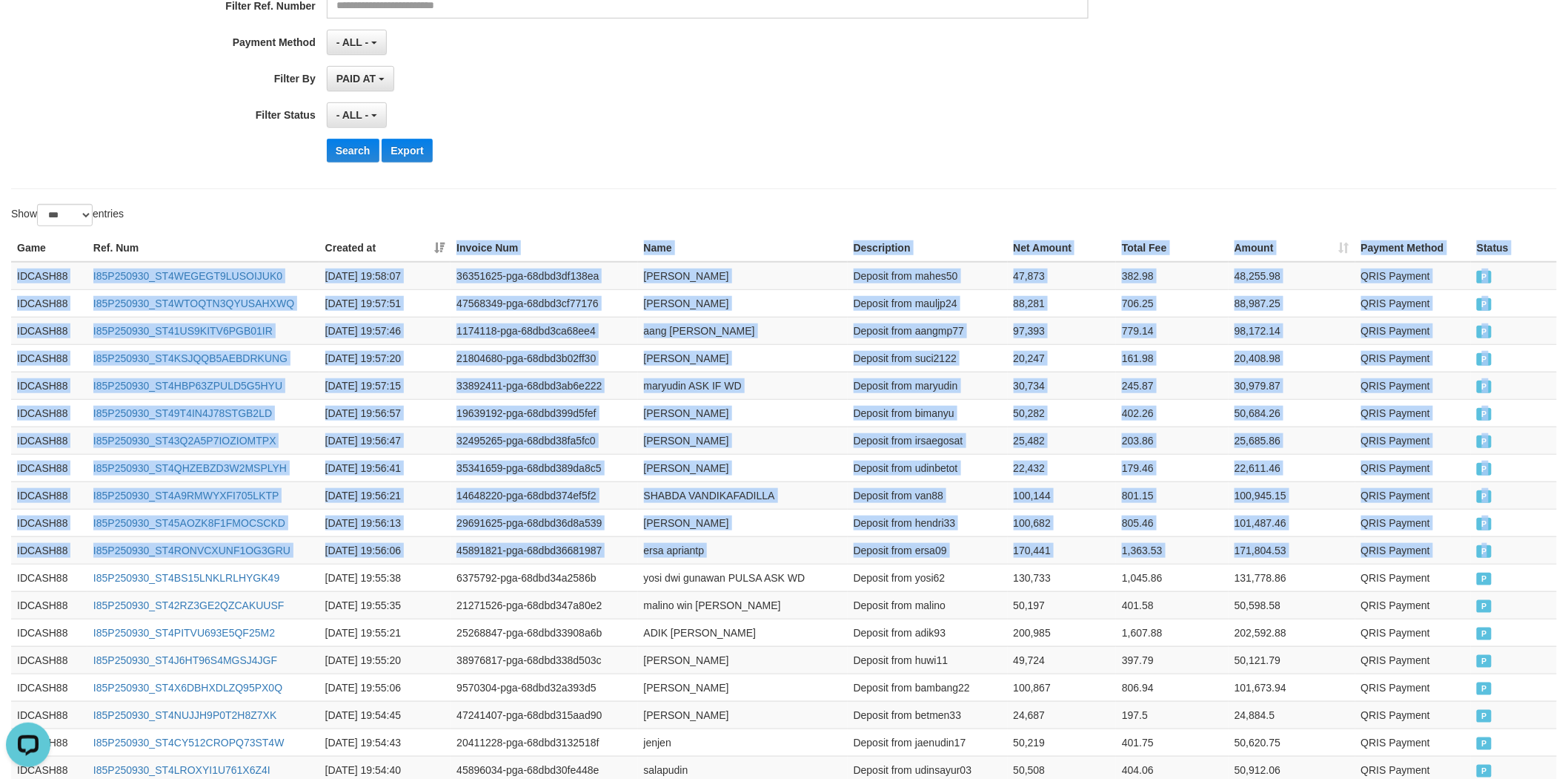
drag, startPoint x: 1506, startPoint y: 537, endPoint x: 403, endPoint y: 242, distance: 1141.8
click at [385, 160] on button "Export" at bounding box center [406, 151] width 50 height 24
click at [363, 148] on button "Search" at bounding box center [353, 151] width 53 height 24
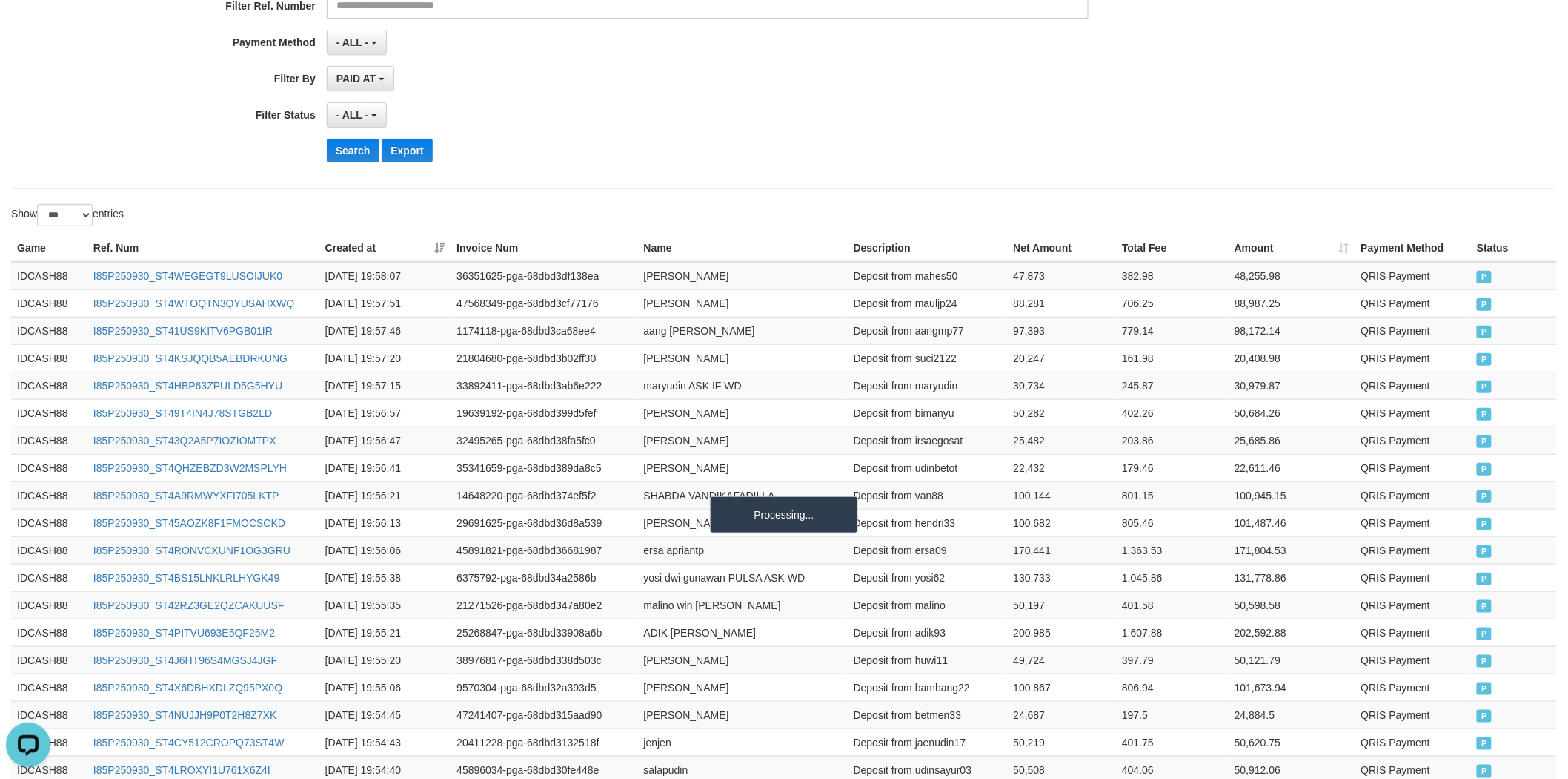
click at [564, 121] on div "- ALL - SELECT ALL - ALL - SELECT STATUS PENDING/UNPAID PAID CANCELED EXPIRED" at bounding box center [708, 115] width 763 height 26
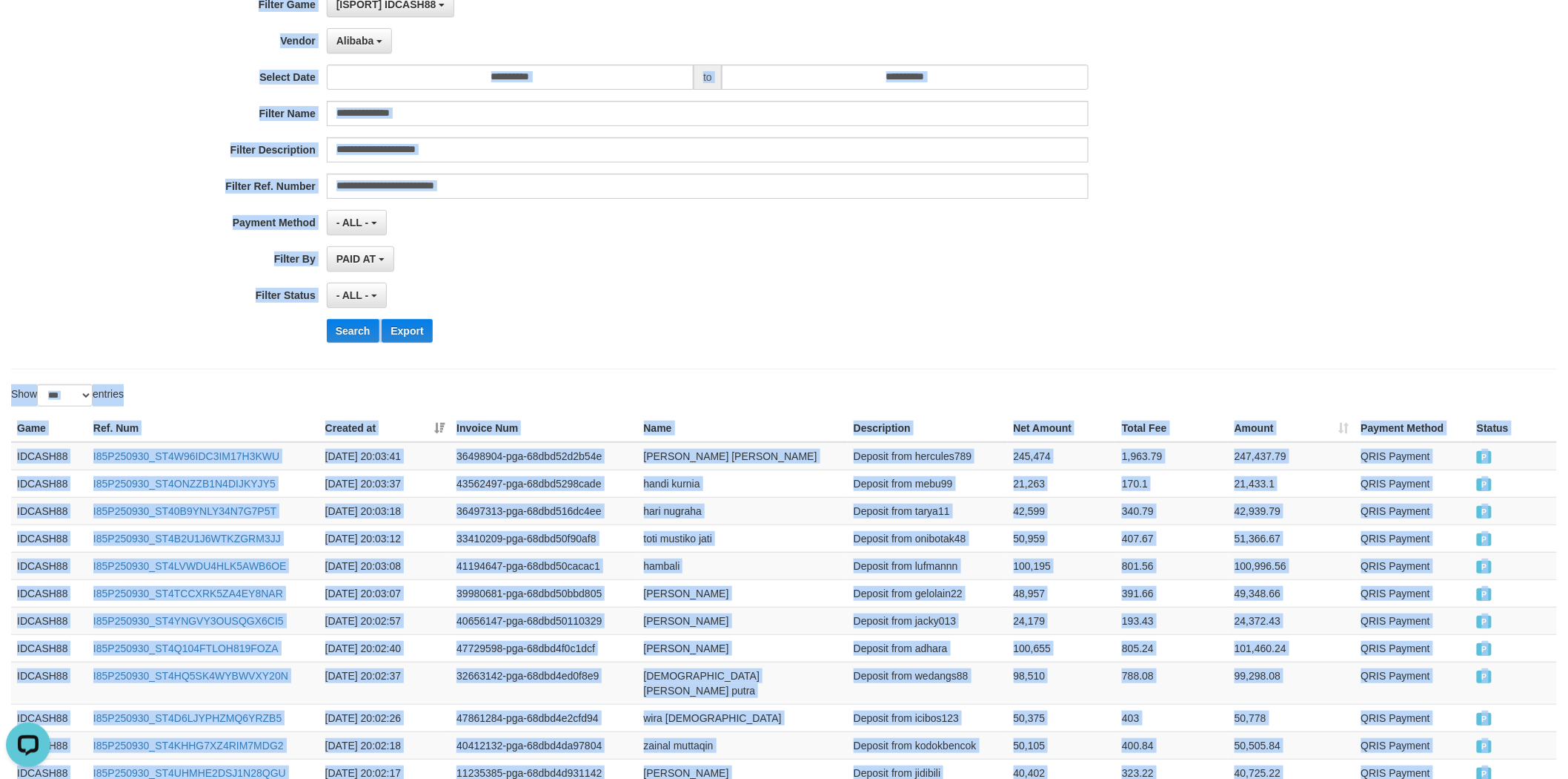
scroll to position [49, 0]
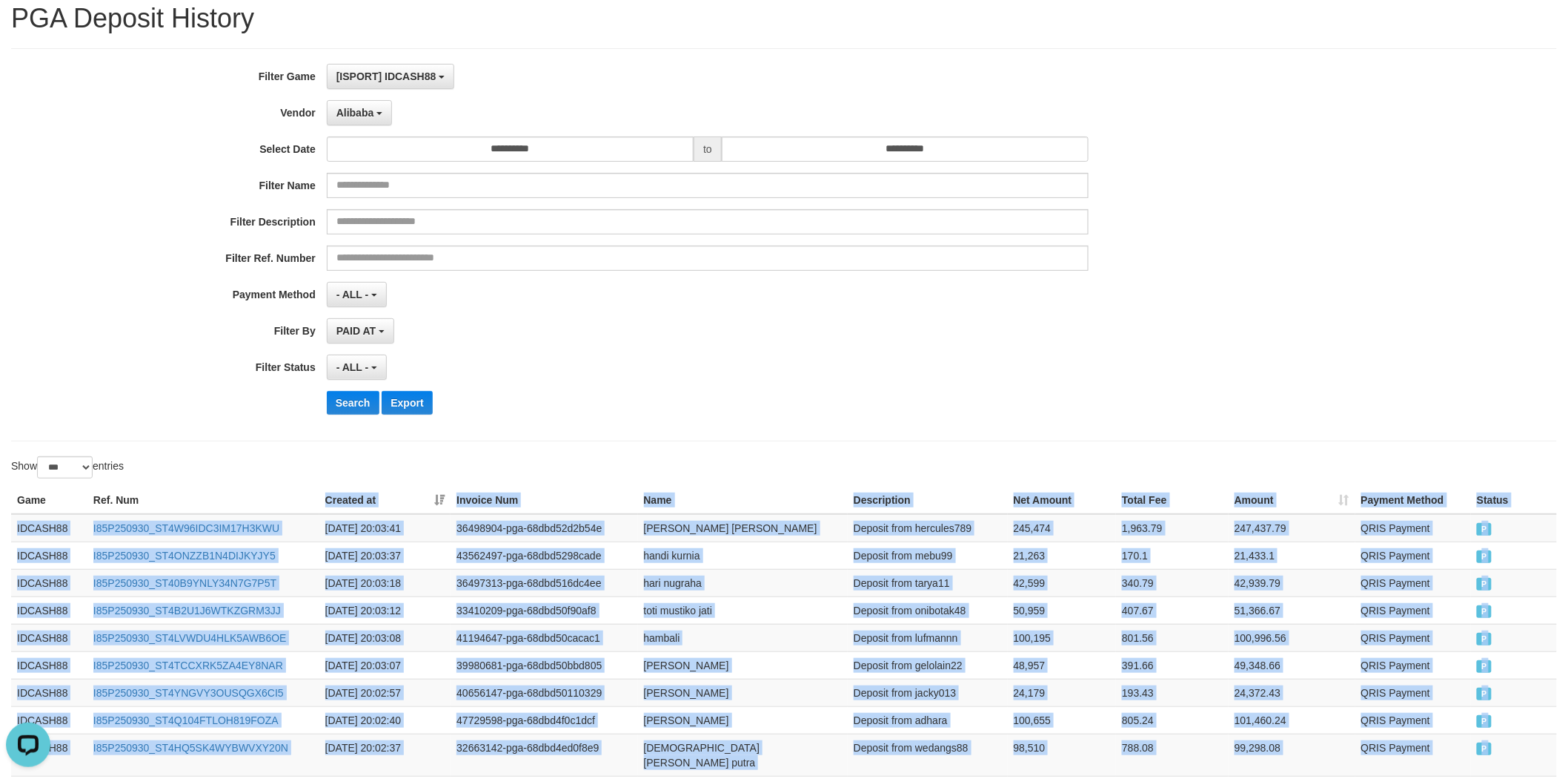
drag, startPoint x: 1507, startPoint y: 353, endPoint x: 291, endPoint y: 491, distance: 1223.8
click at [350, 398] on button "Search" at bounding box center [353, 403] width 53 height 24
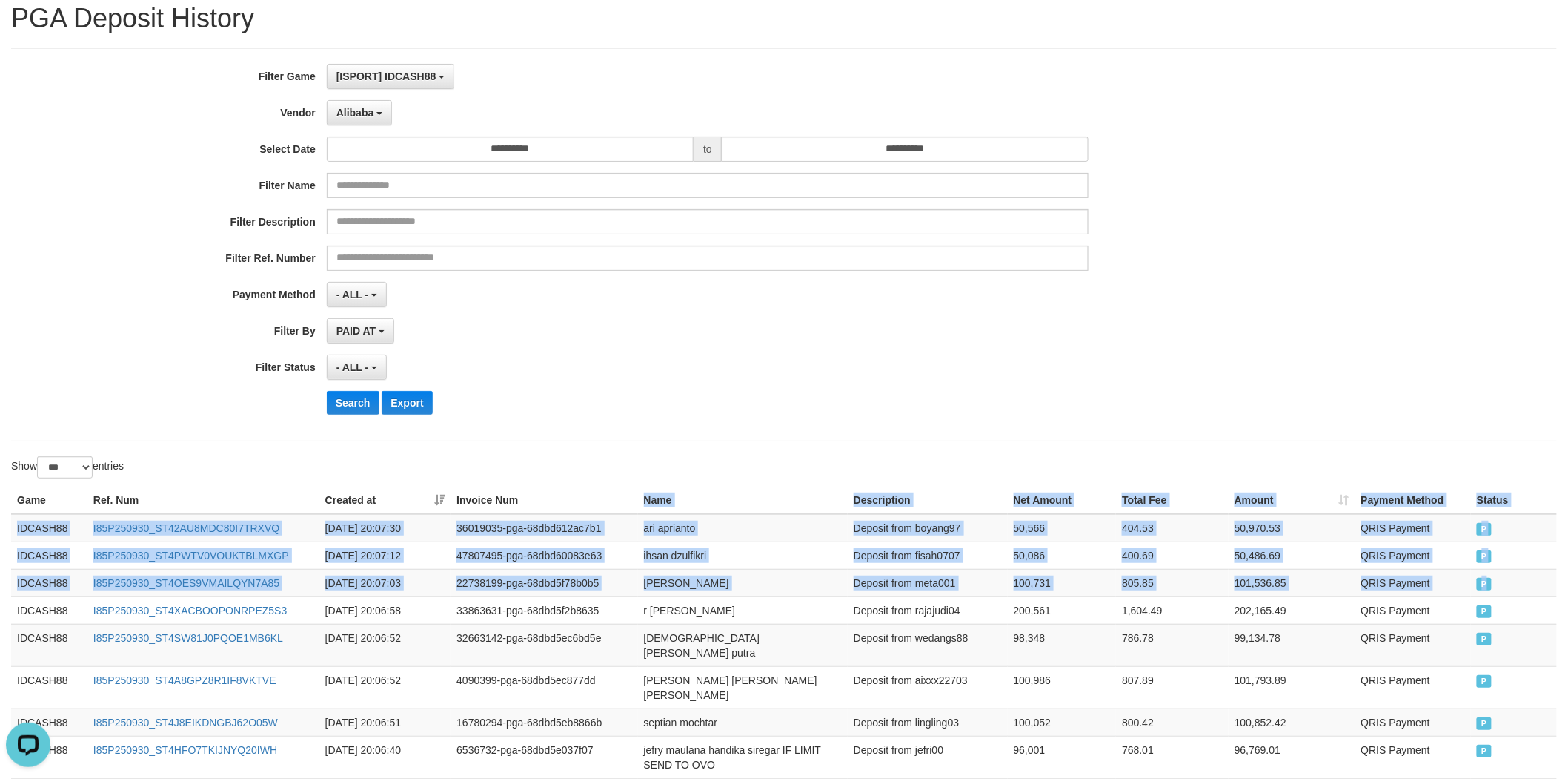
drag, startPoint x: 1490, startPoint y: 588, endPoint x: 522, endPoint y: 490, distance: 972.9
click at [364, 408] on button "Search" at bounding box center [353, 403] width 53 height 24
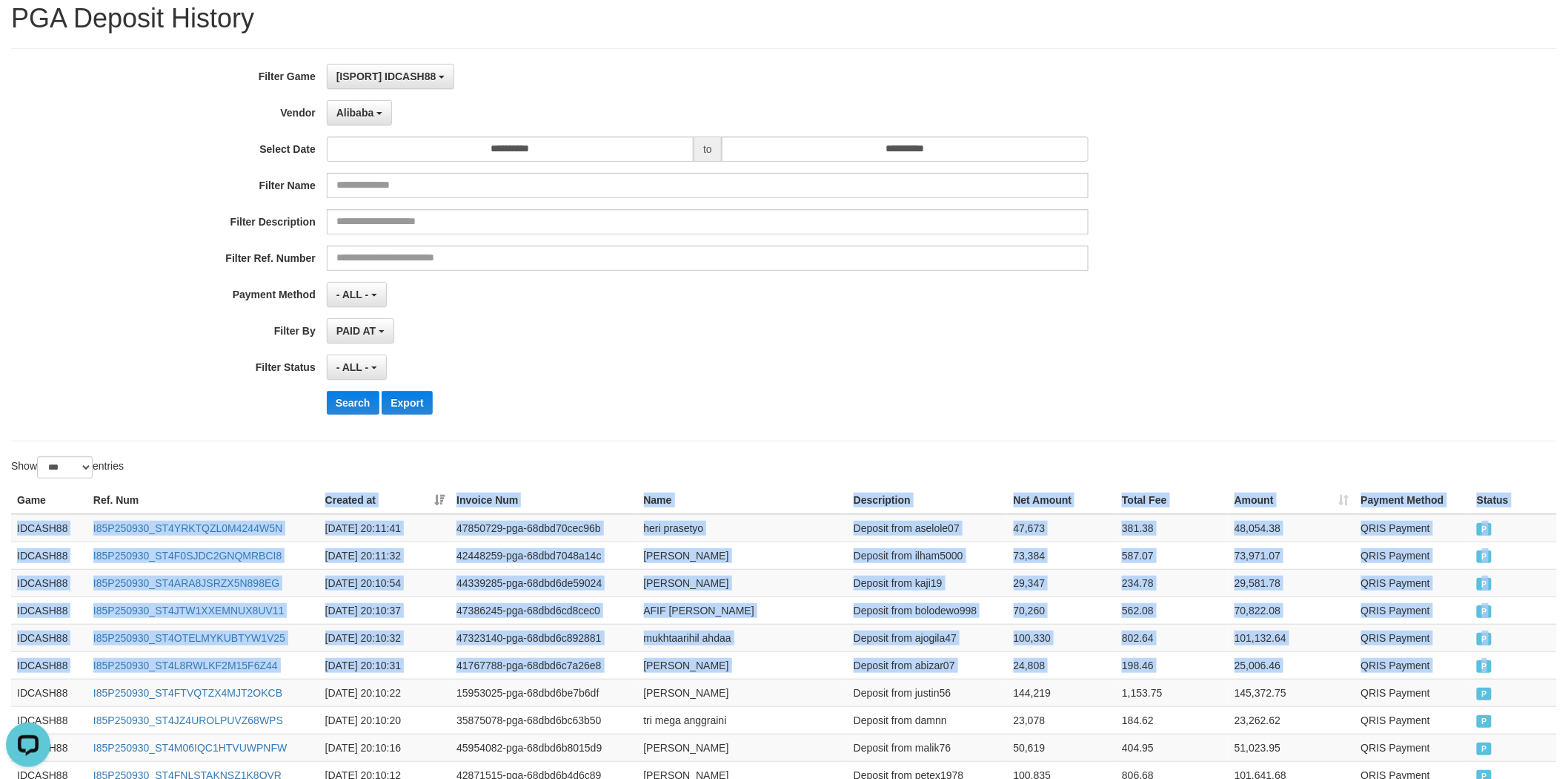
drag, startPoint x: 1505, startPoint y: 668, endPoint x: 306, endPoint y: 491, distance: 1212.0
click at [332, 405] on button "Search" at bounding box center [353, 403] width 53 height 24
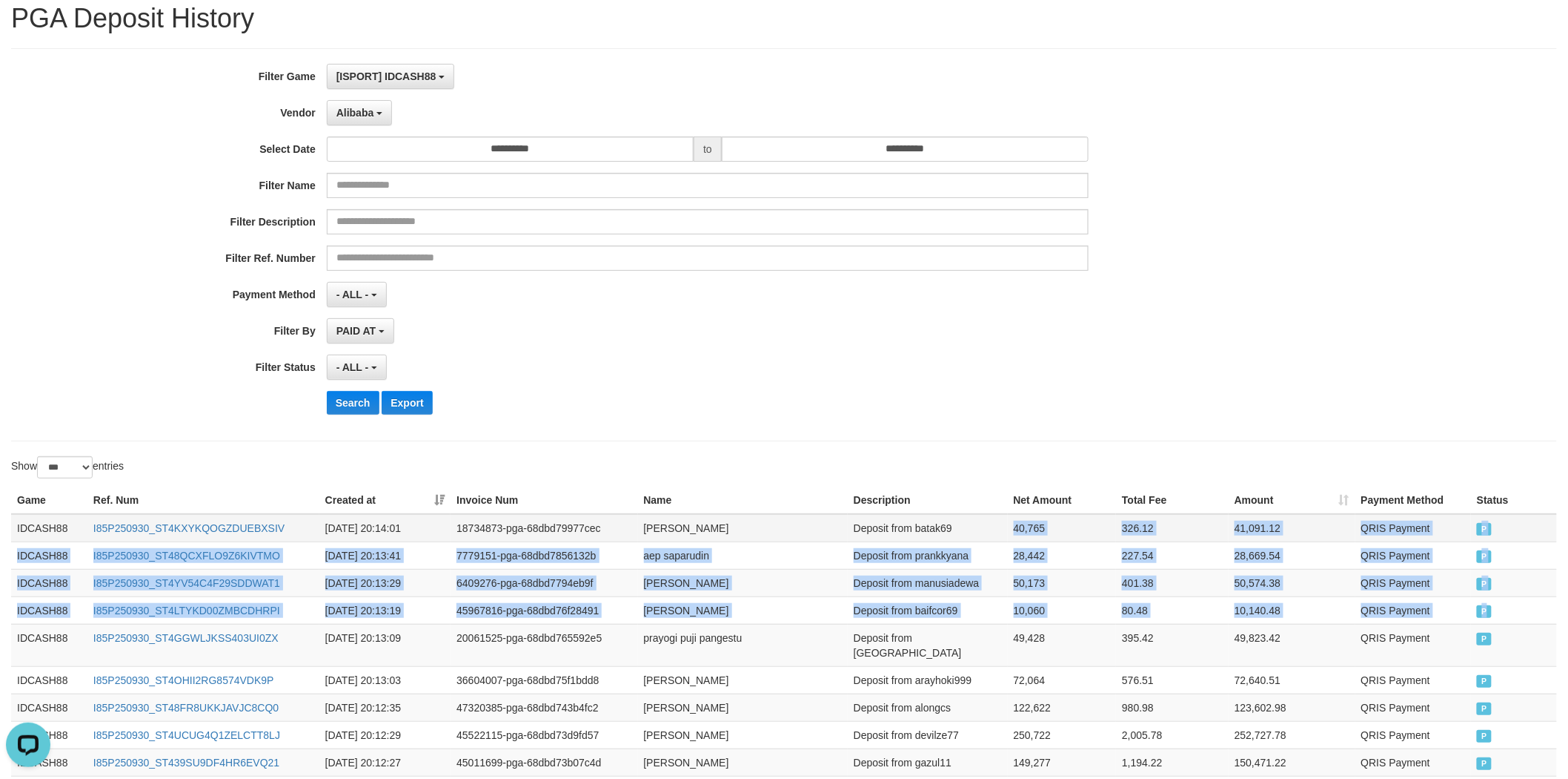
drag, startPoint x: 1433, startPoint y: 584, endPoint x: 960, endPoint y: 513, distance: 478.3
click at [1125, 574] on td "401.38" at bounding box center [1172, 583] width 112 height 27
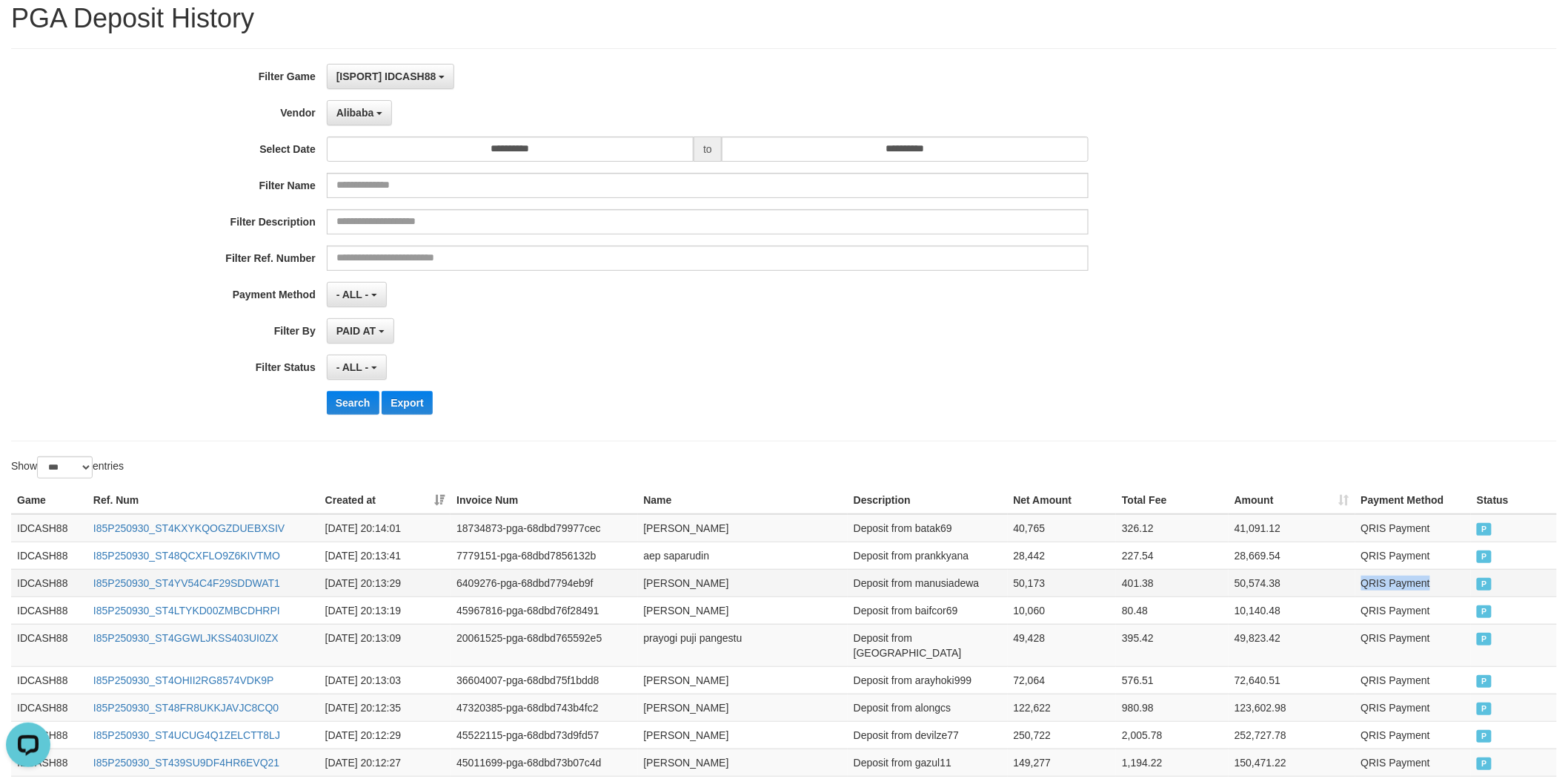
drag, startPoint x: 1384, startPoint y: 583, endPoint x: 1453, endPoint y: 590, distance: 69.4
click at [1346, 572] on tr "IDCASH88 I85P250930_ST4YV54C4F29SDDWAT1 [DATE] 20:13:29 6409276-pga-68dbd7794eb…" at bounding box center [784, 583] width 1546 height 27
drag, startPoint x: 1517, startPoint y: 584, endPoint x: 605, endPoint y: 476, distance: 918.4
click at [344, 402] on button "Search" at bounding box center [353, 403] width 53 height 24
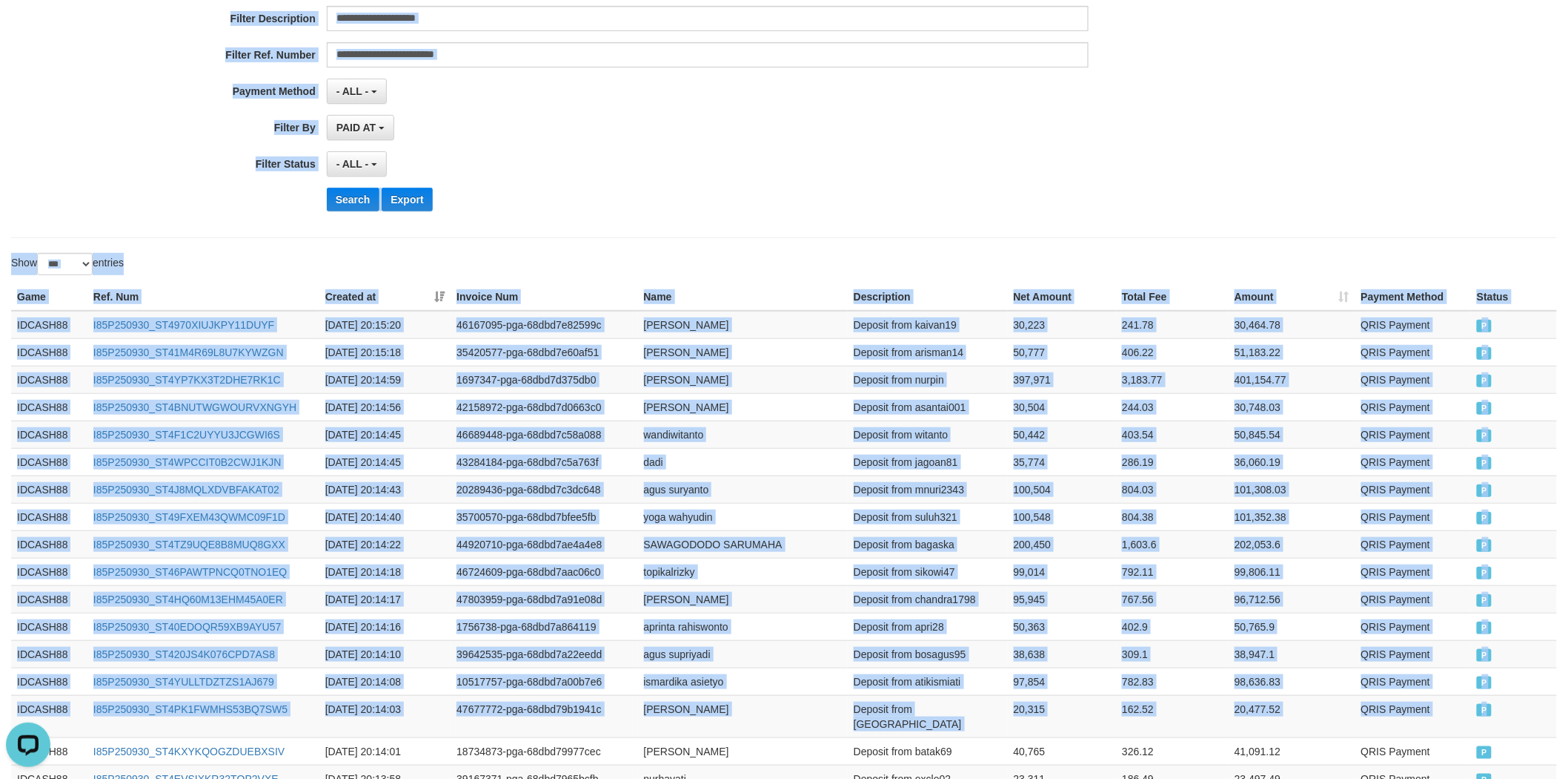
scroll to position [0, 0]
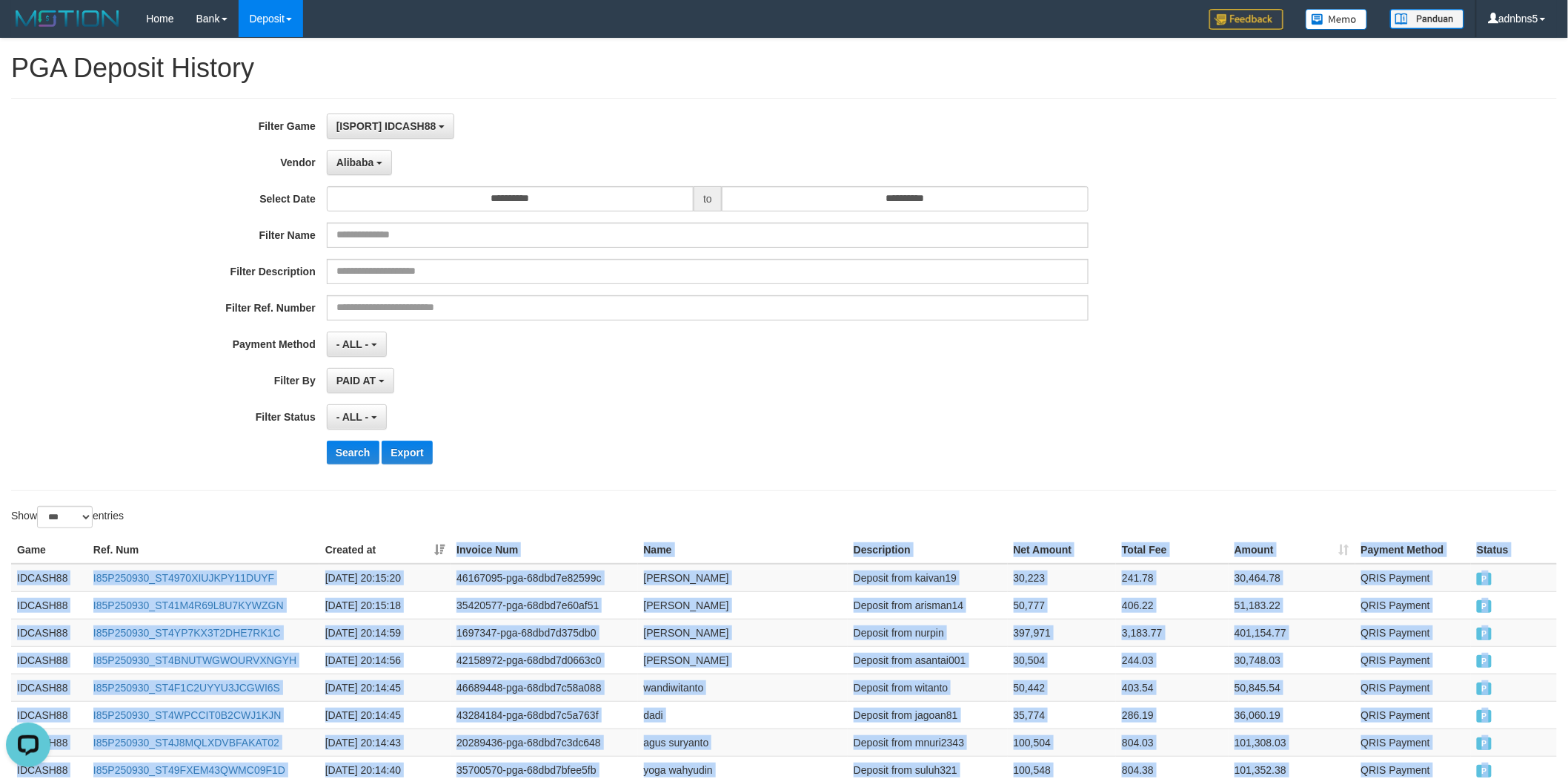
drag, startPoint x: 1505, startPoint y: 362, endPoint x: 423, endPoint y: 551, distance: 1098.4
click at [349, 450] on button "Search" at bounding box center [353, 452] width 53 height 24
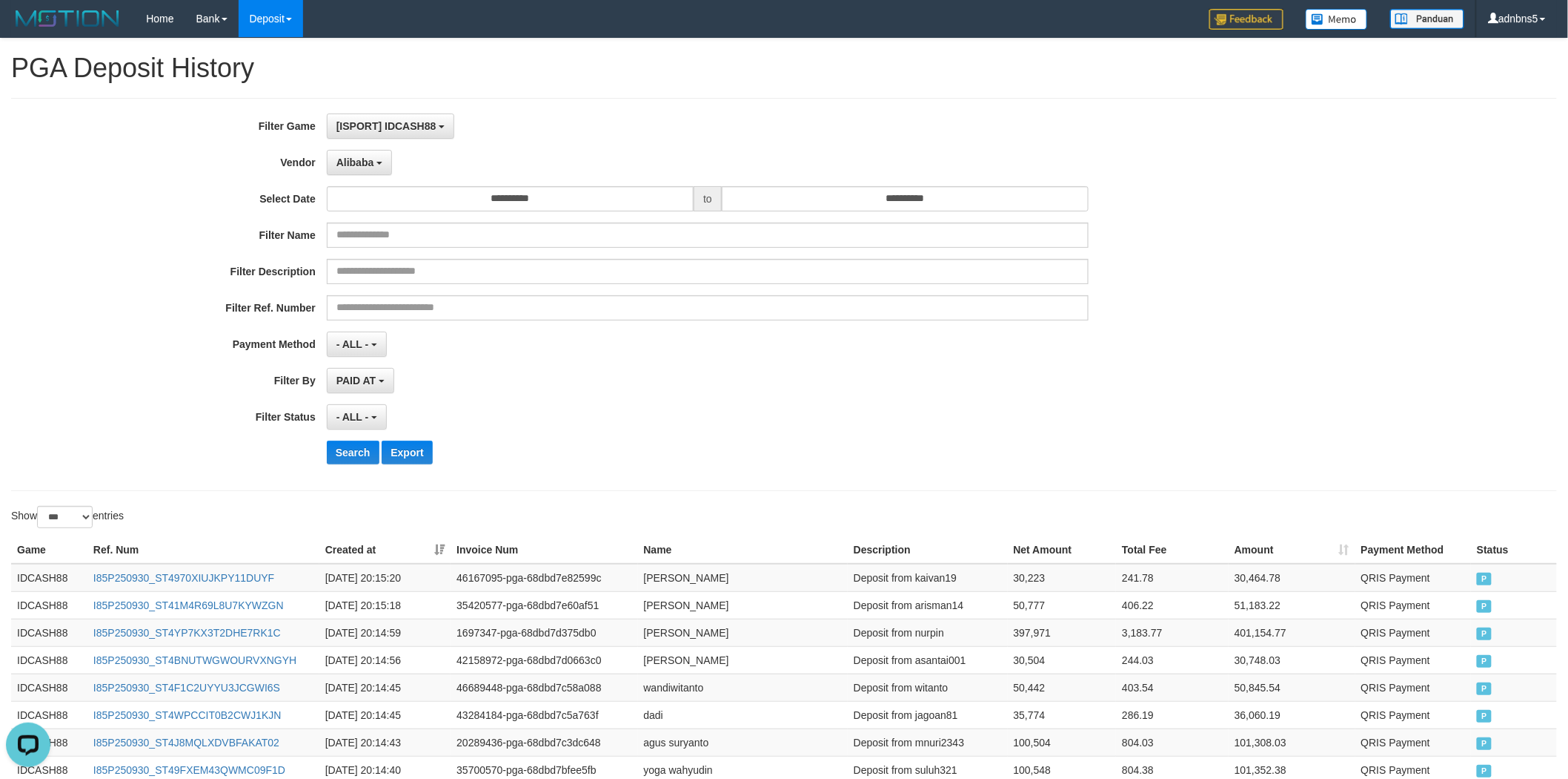
click at [581, 369] on div "PAID AT PAID AT CREATED AT" at bounding box center [708, 381] width 763 height 26
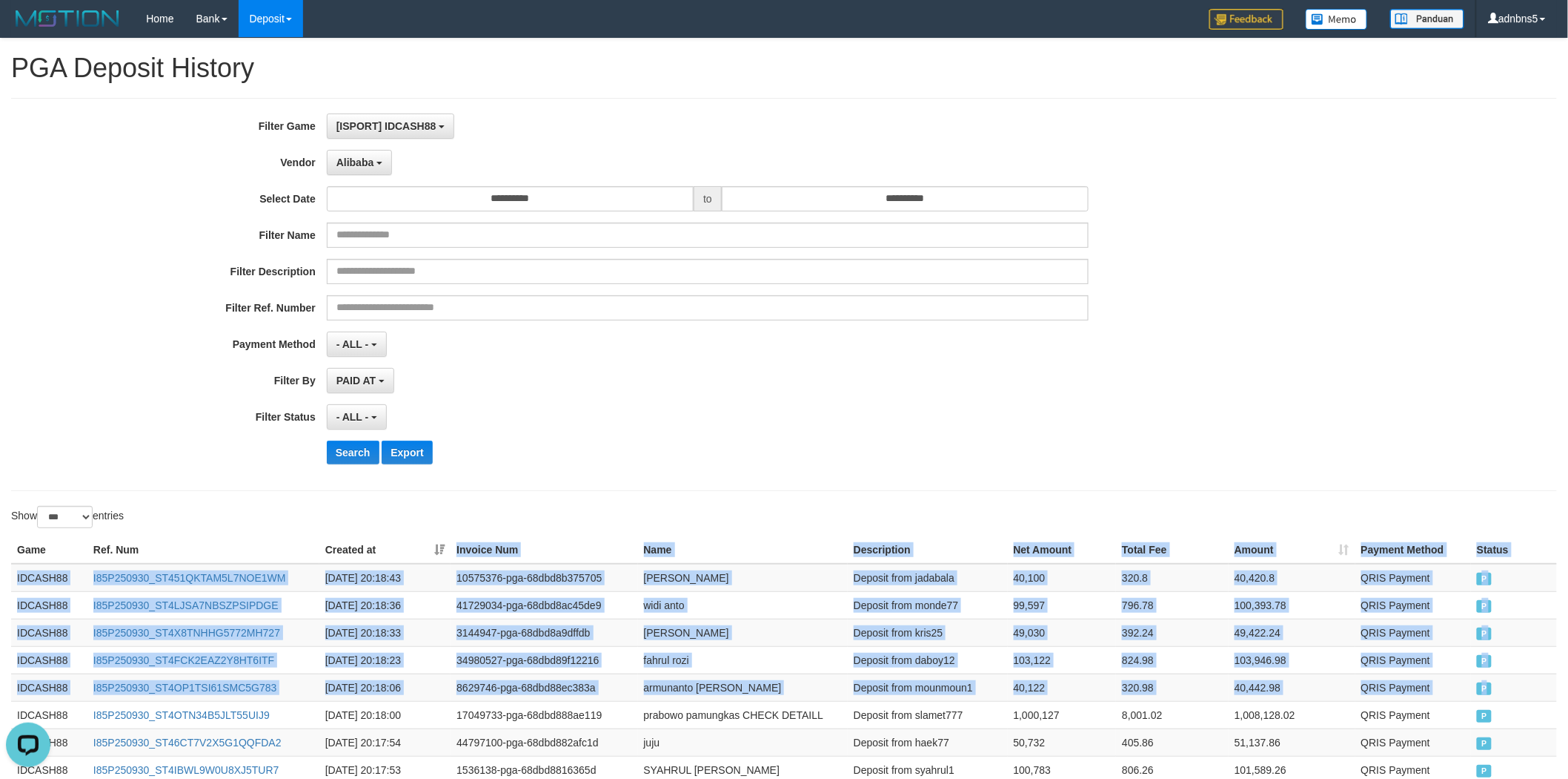
drag, startPoint x: 1490, startPoint y: 689, endPoint x: 443, endPoint y: 549, distance: 1056.3
click at [347, 456] on button "Search" at bounding box center [353, 452] width 53 height 24
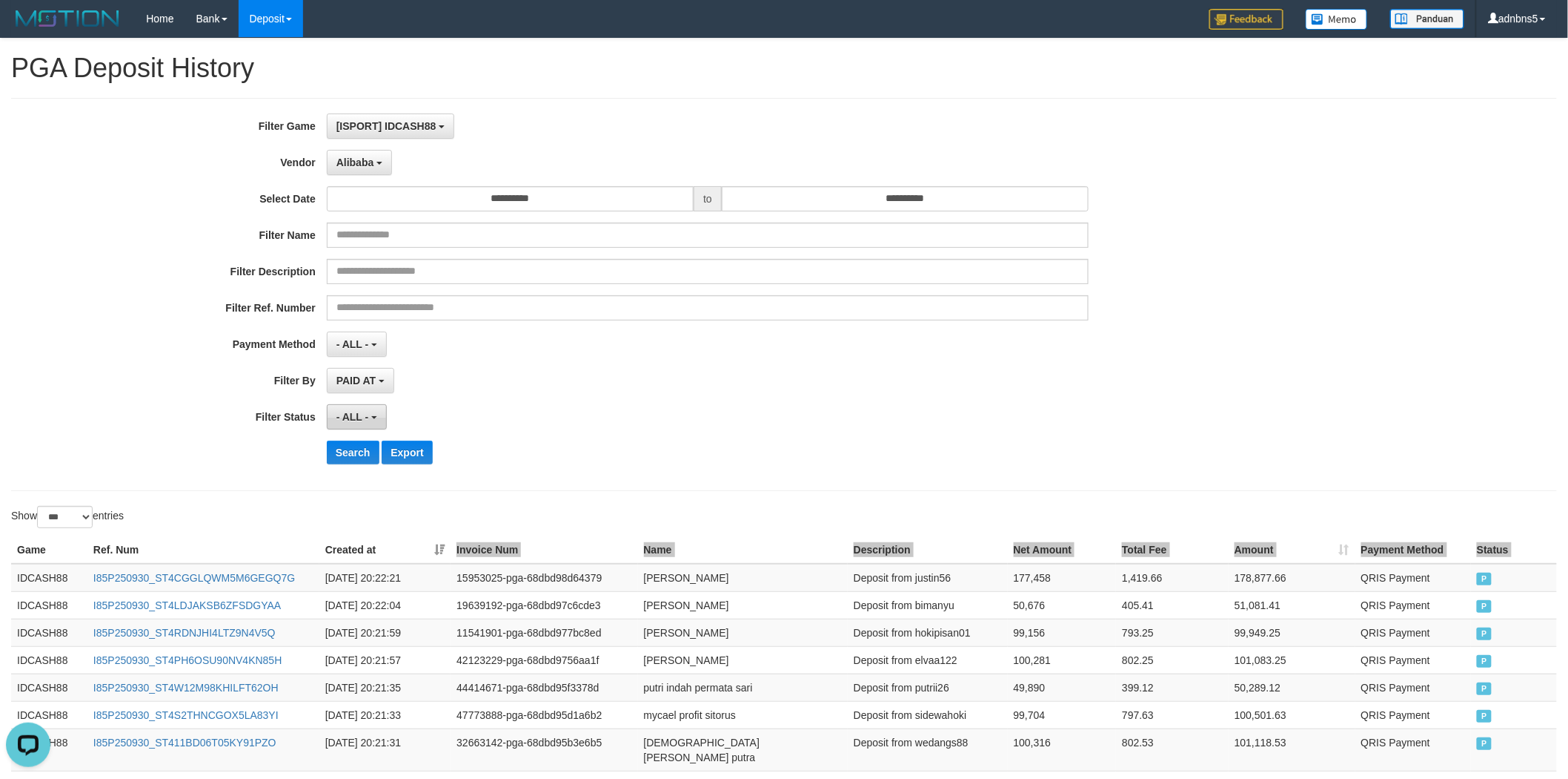
scroll to position [408, 0]
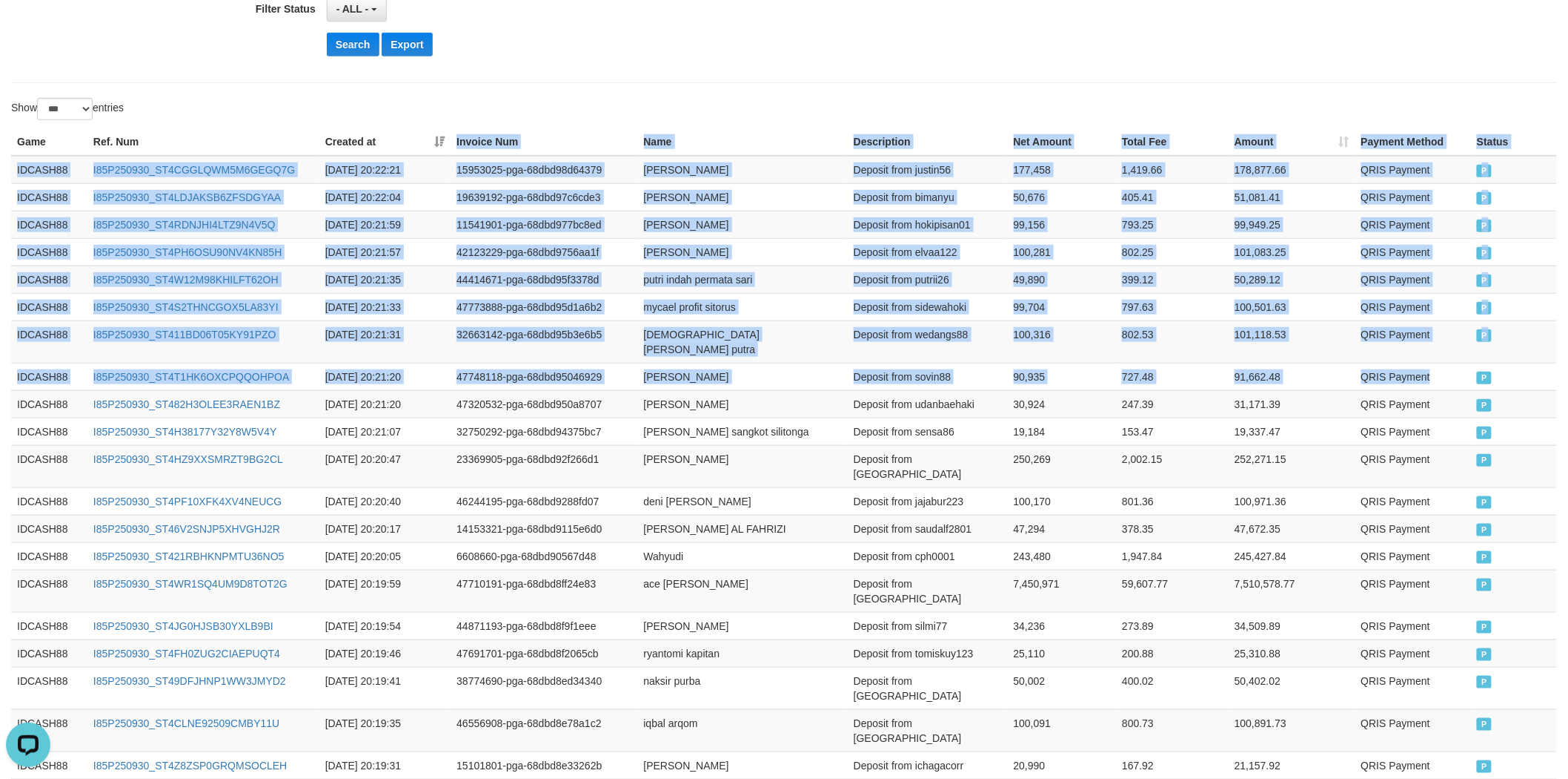
drag, startPoint x: 1447, startPoint y: 365, endPoint x: 392, endPoint y: 143, distance: 1078.1
click at [335, 53] on button "Search" at bounding box center [353, 45] width 53 height 24
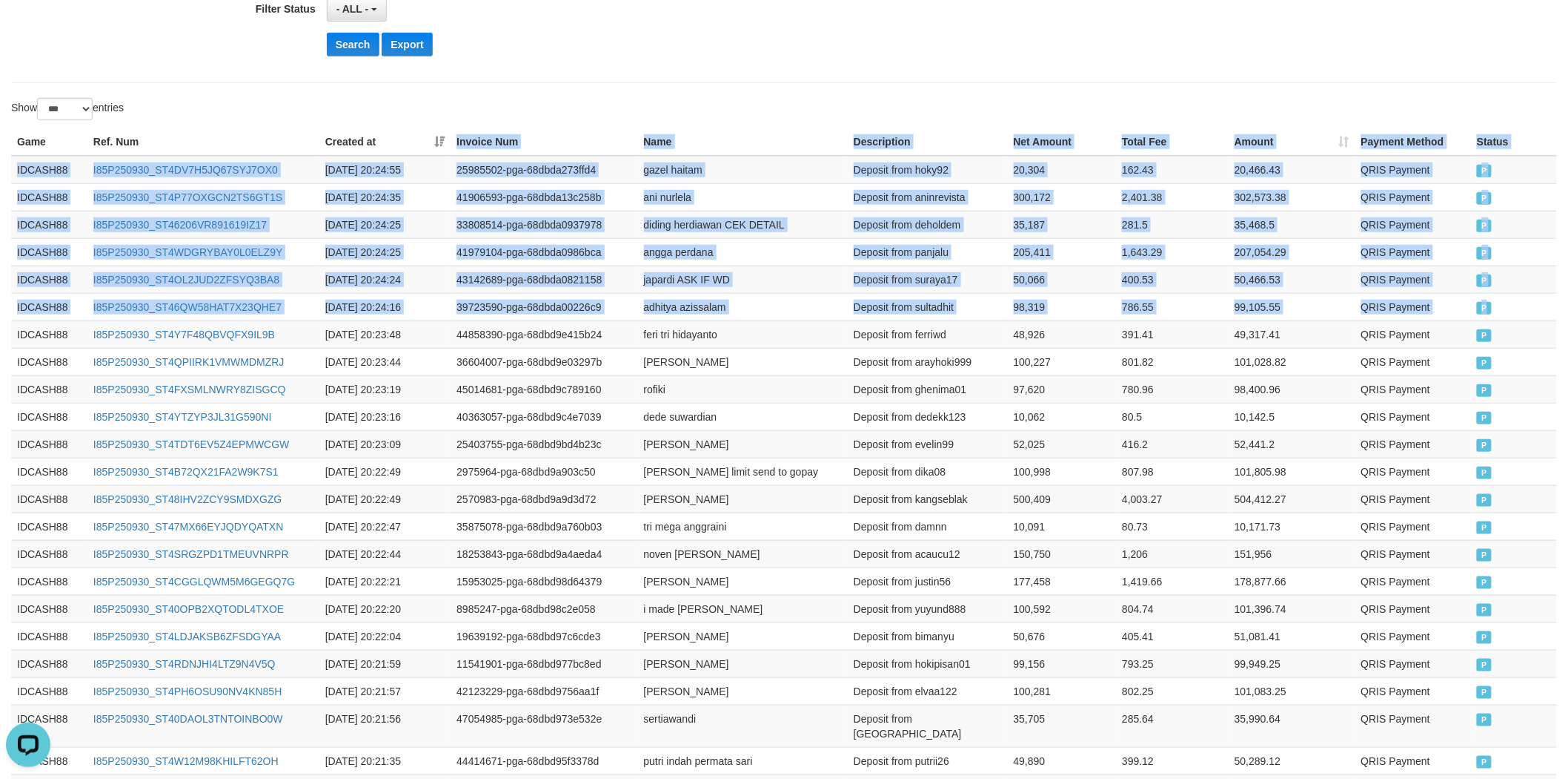
drag, startPoint x: 1508, startPoint y: 318, endPoint x: 417, endPoint y: 153, distance: 1103.4
click at [364, 36] on button "Search" at bounding box center [353, 45] width 53 height 24
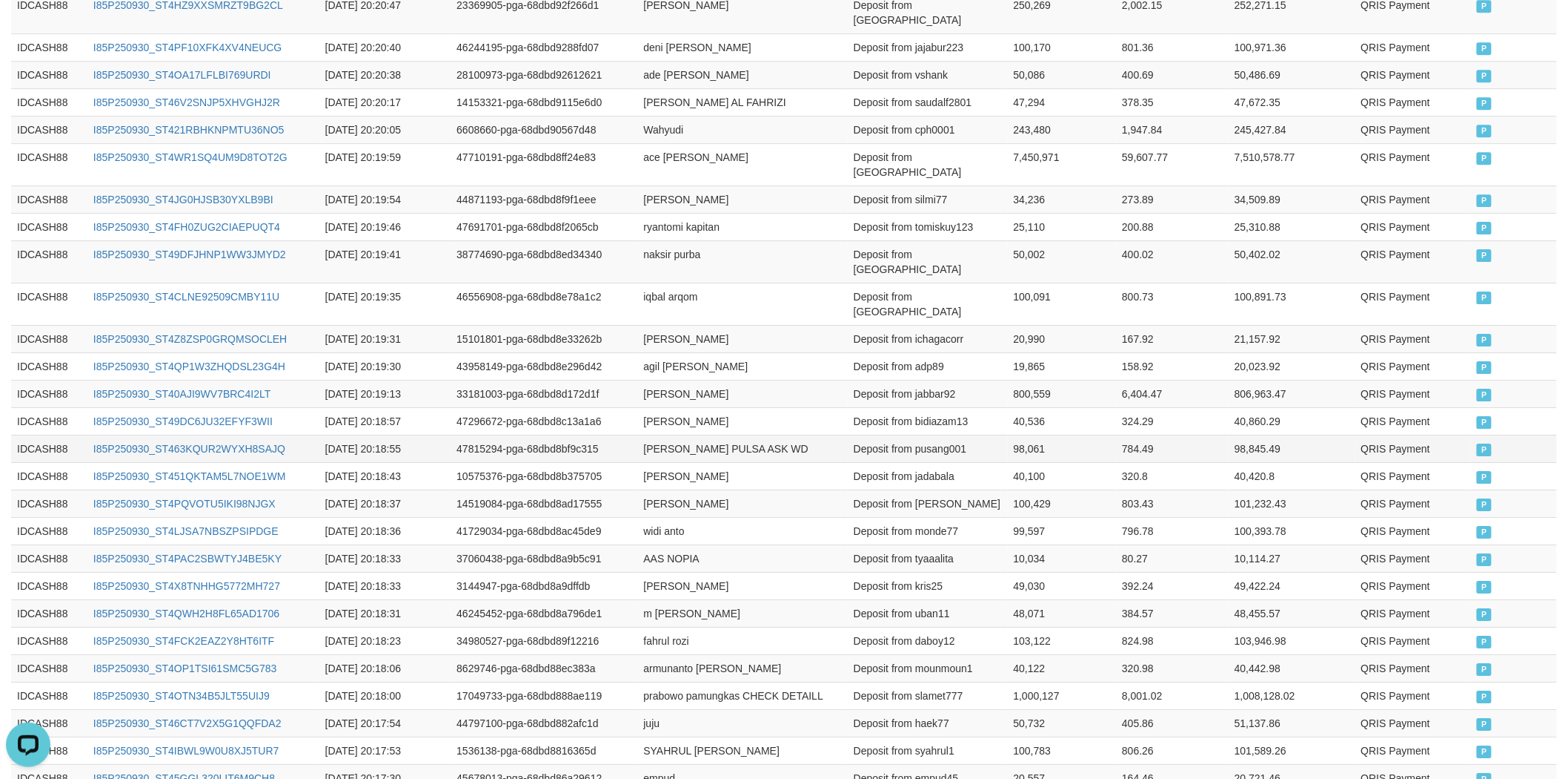
scroll to position [462, 0]
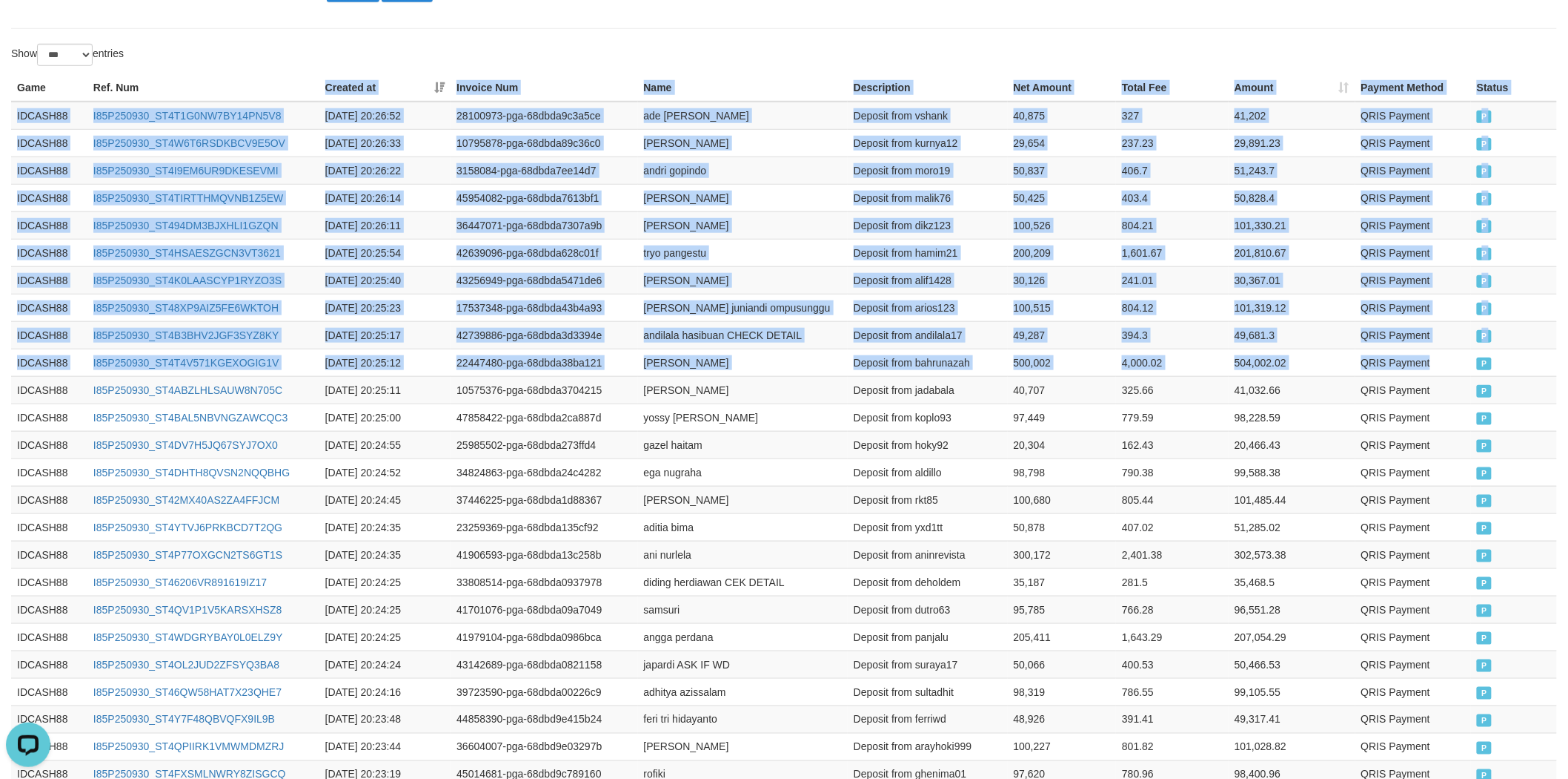
drag, startPoint x: 1471, startPoint y: 367, endPoint x: 193, endPoint y: 84, distance: 1309.0
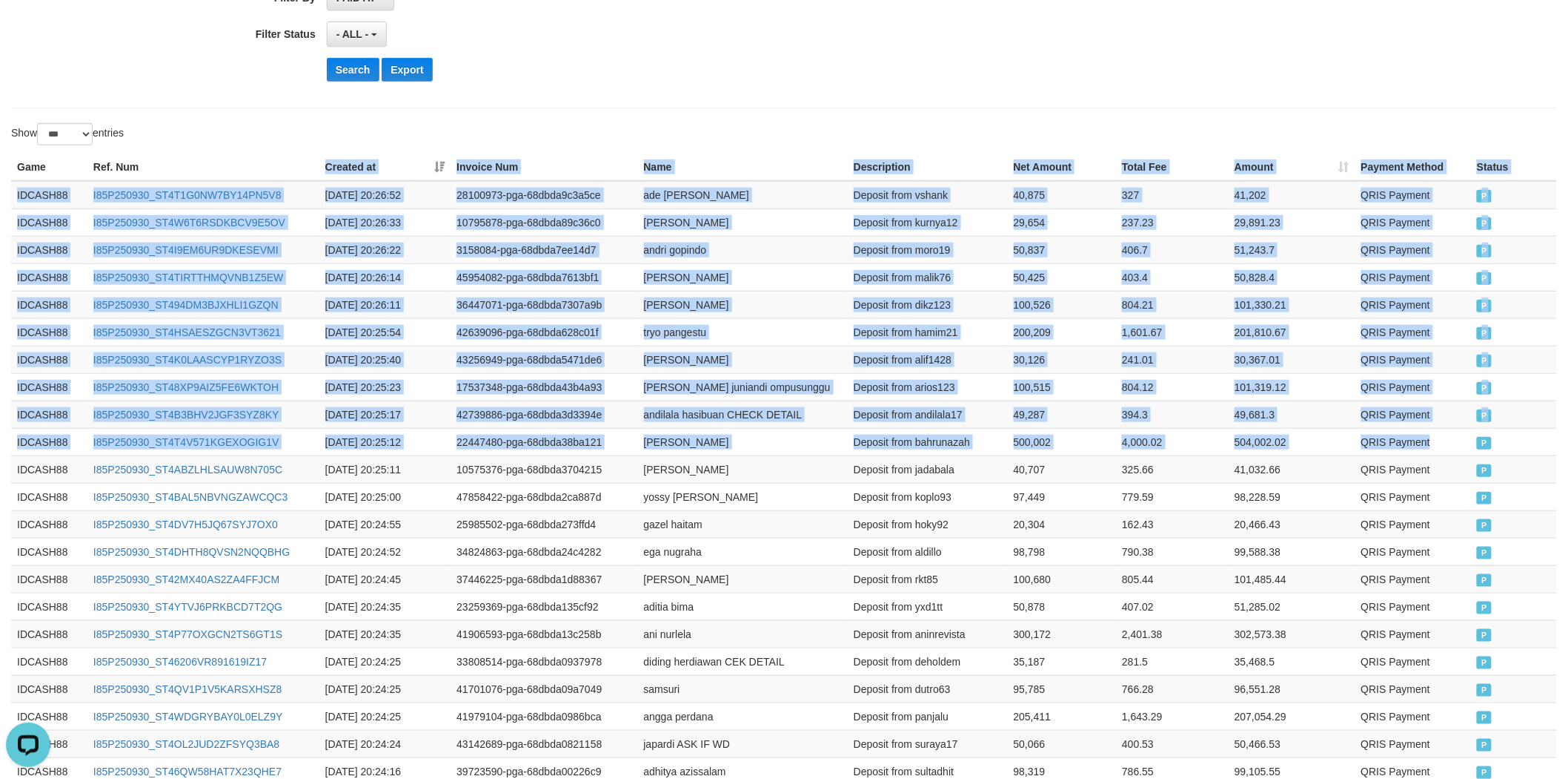
scroll to position [380, 0]
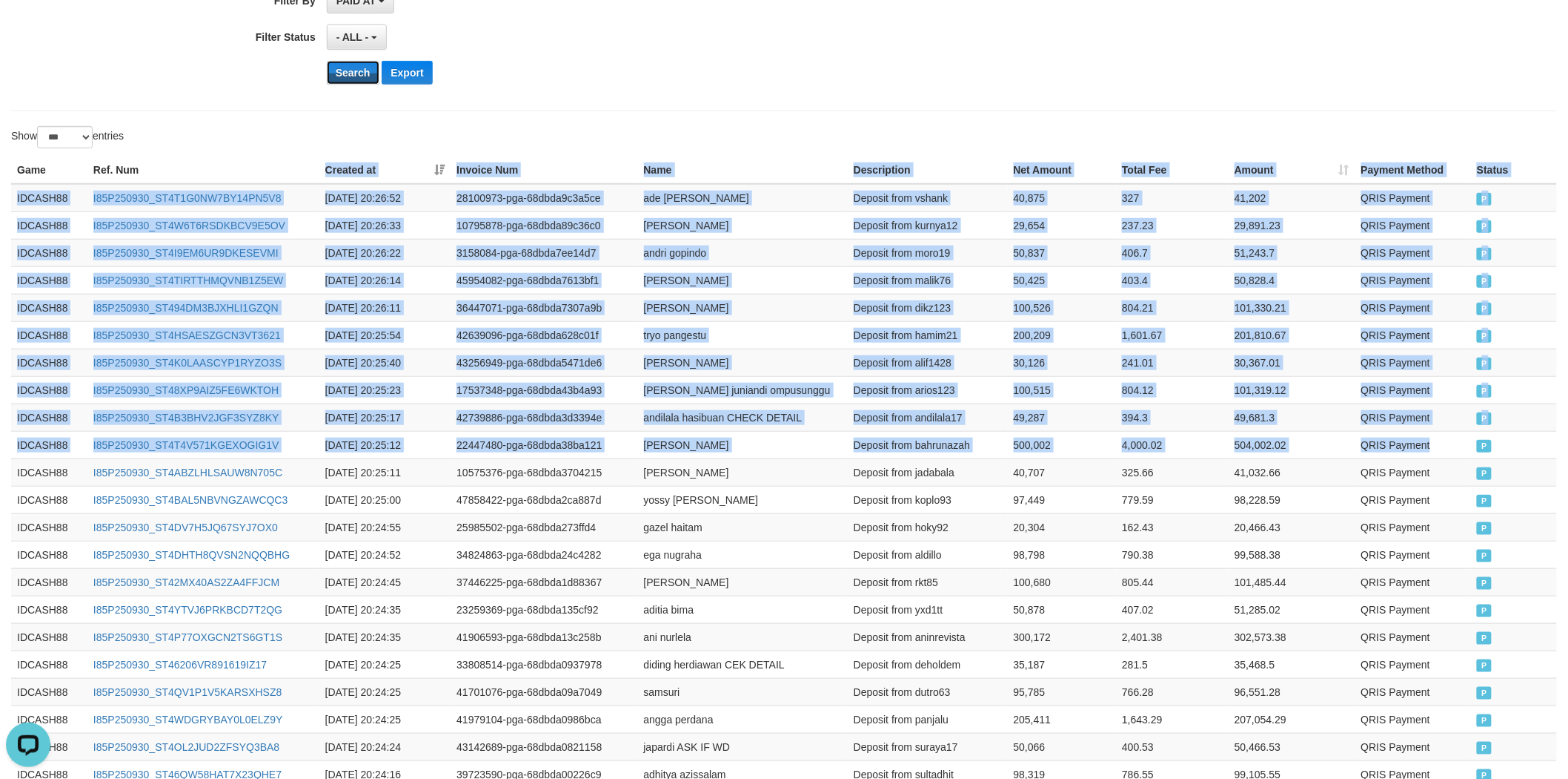
click at [361, 62] on button "Search" at bounding box center [353, 73] width 53 height 24
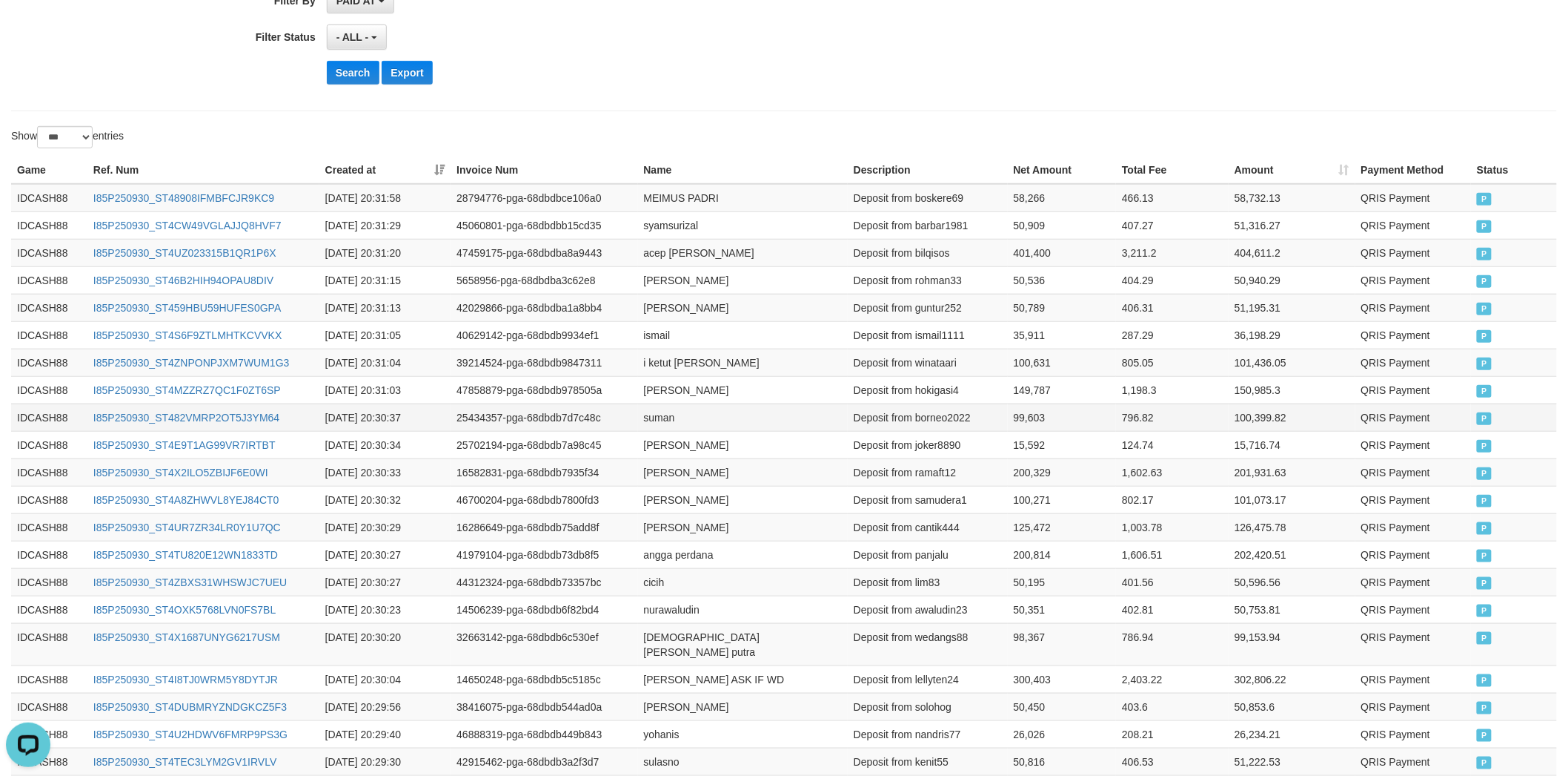
click at [1491, 408] on td "P" at bounding box center [1514, 417] width 86 height 27
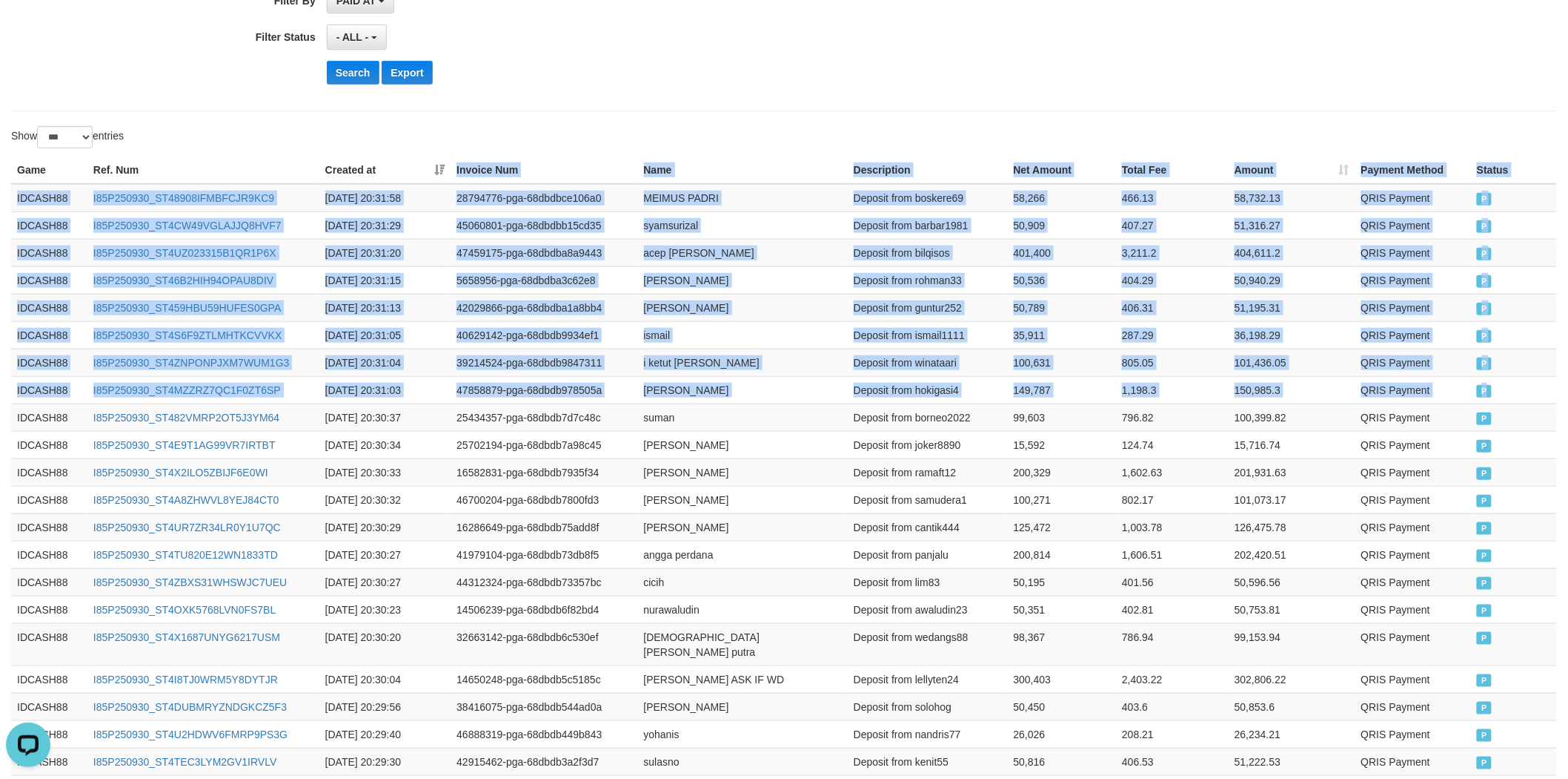
drag, startPoint x: 1499, startPoint y: 380, endPoint x: 420, endPoint y: 162, distance: 1100.8
